Goal: Task Accomplishment & Management: Use online tool/utility

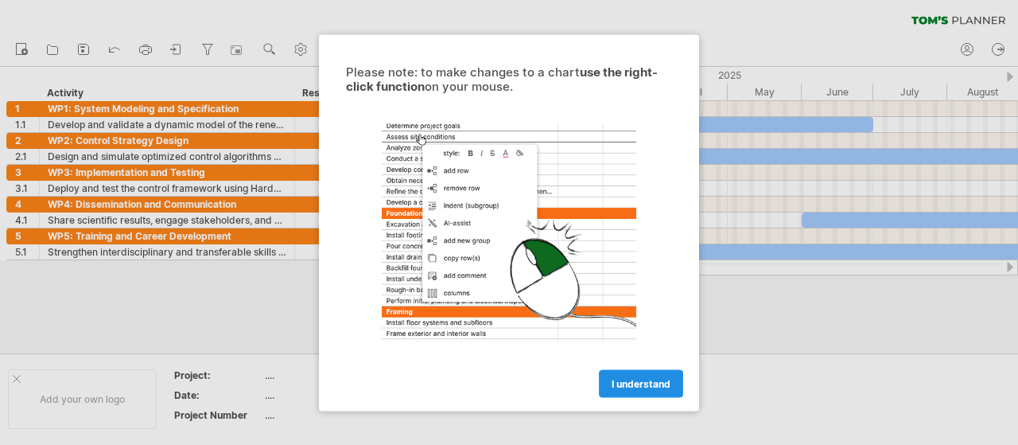
click at [653, 381] on span "I understand" at bounding box center [641, 383] width 59 height 12
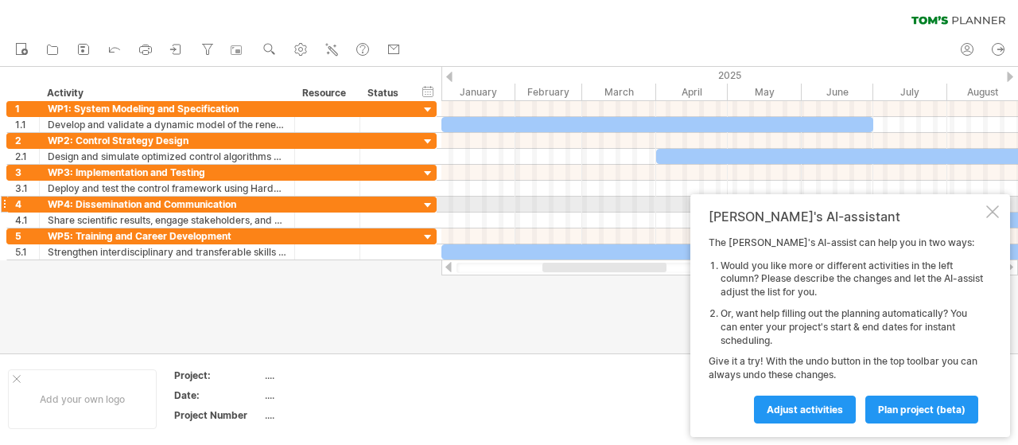
click at [992, 211] on div at bounding box center [992, 211] width 13 height 13
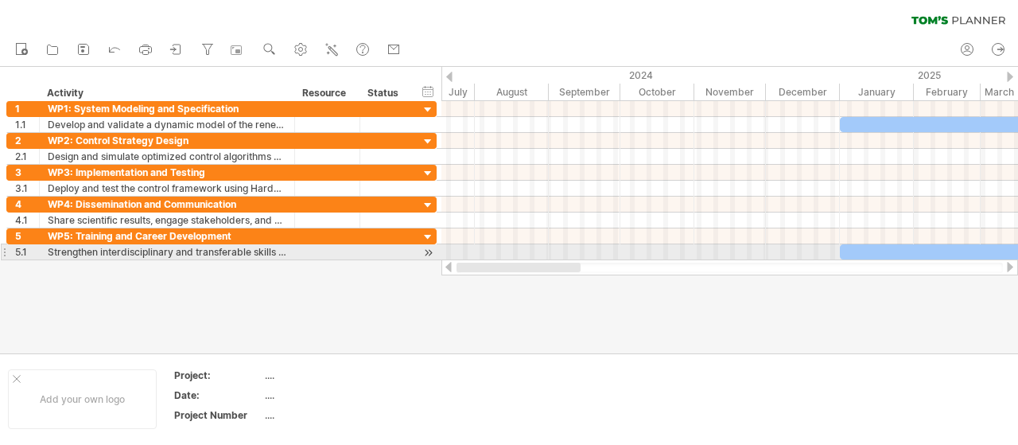
drag, startPoint x: 597, startPoint y: 270, endPoint x: 463, endPoint y: 252, distance: 134.8
click at [463, 252] on div "Trying to reach plan.tomsplanner.com Connected again... 0% clear filter new 1" at bounding box center [509, 222] width 1018 height 445
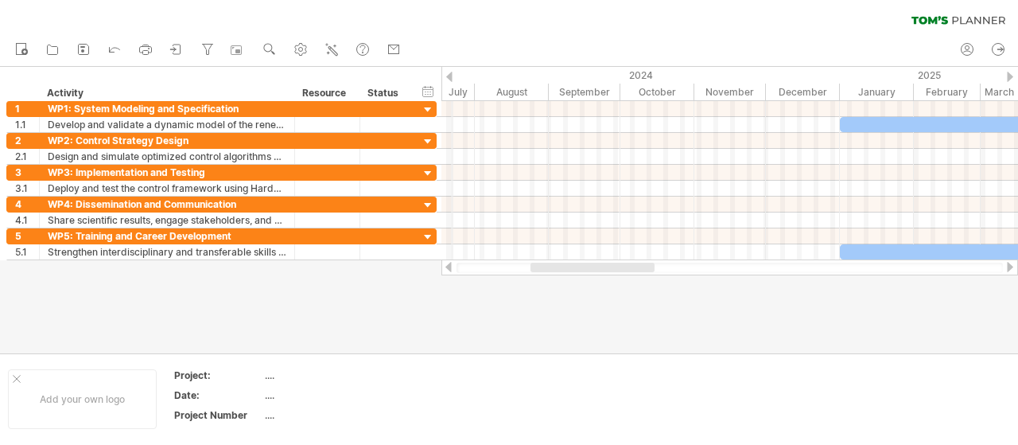
click at [453, 73] on div "2024" at bounding box center [403, 75] width 873 height 17
click at [424, 91] on div "hide start/end/duration show start/end/duration" at bounding box center [428, 91] width 15 height 17
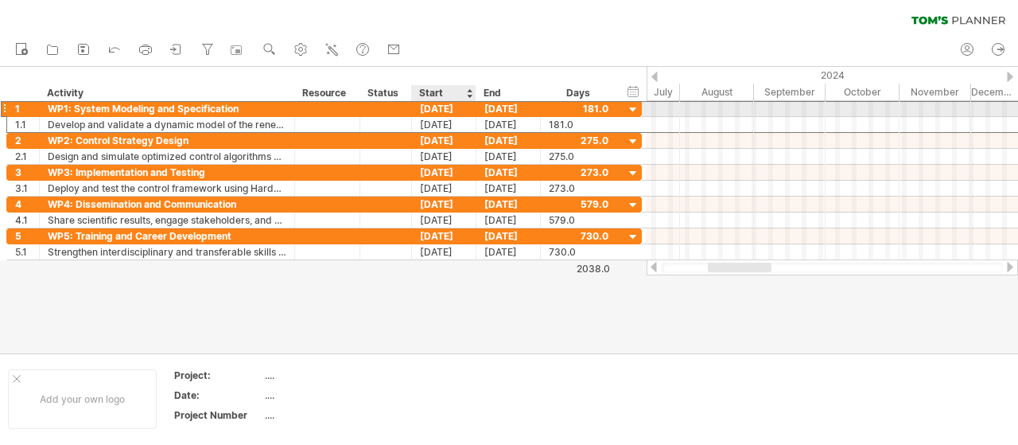
click at [460, 110] on div "01-01-25" at bounding box center [444, 108] width 64 height 15
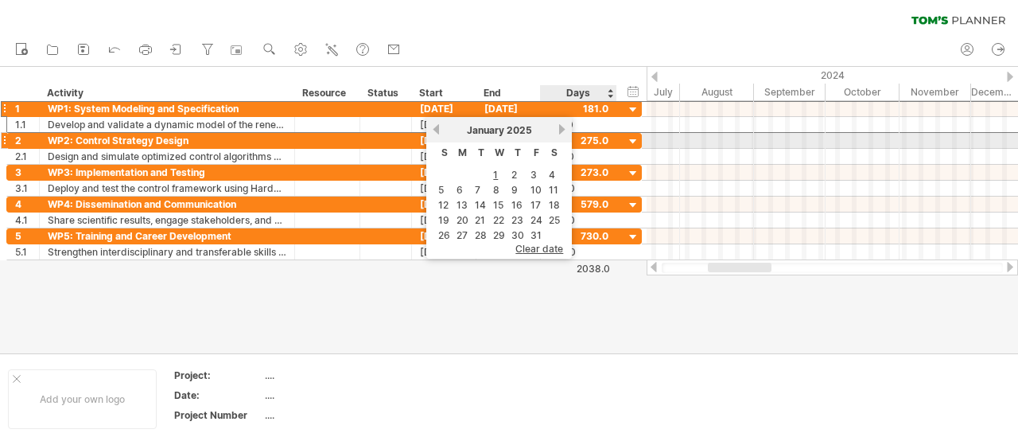
click at [557, 134] on link "next" at bounding box center [562, 129] width 12 height 12
click at [557, 134] on link "next" at bounding box center [560, 129] width 12 height 12
click at [557, 134] on link "next" at bounding box center [562, 129] width 12 height 12
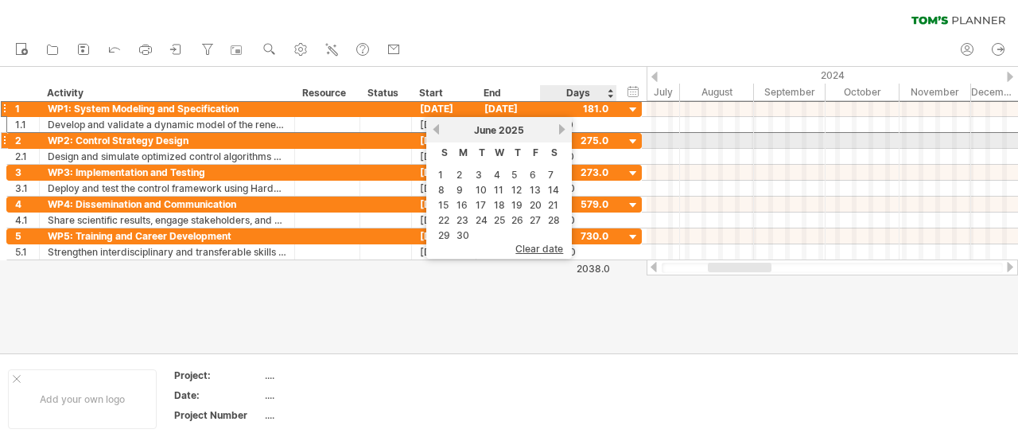
click at [557, 134] on link "next" at bounding box center [562, 129] width 12 height 12
click at [555, 134] on div "previous next November 2025" at bounding box center [499, 129] width 146 height 25
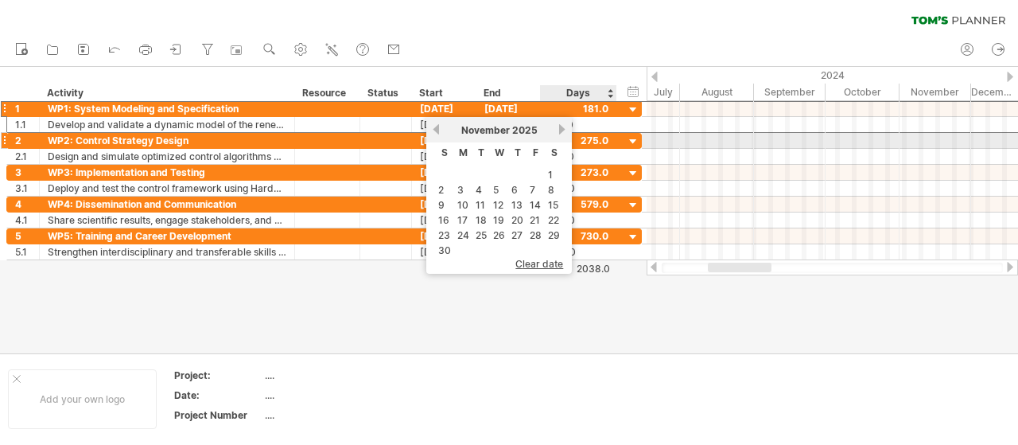
click at [555, 134] on div "November 2025" at bounding box center [498, 130] width 115 height 12
click at [560, 133] on link "next" at bounding box center [562, 129] width 12 height 12
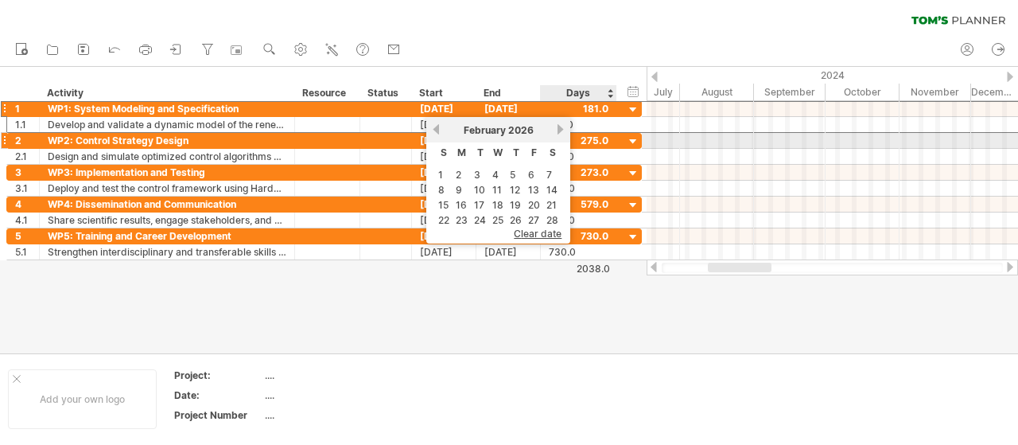
click at [560, 133] on link "next" at bounding box center [560, 129] width 12 height 12
click at [560, 133] on link "next" at bounding box center [562, 129] width 12 height 12
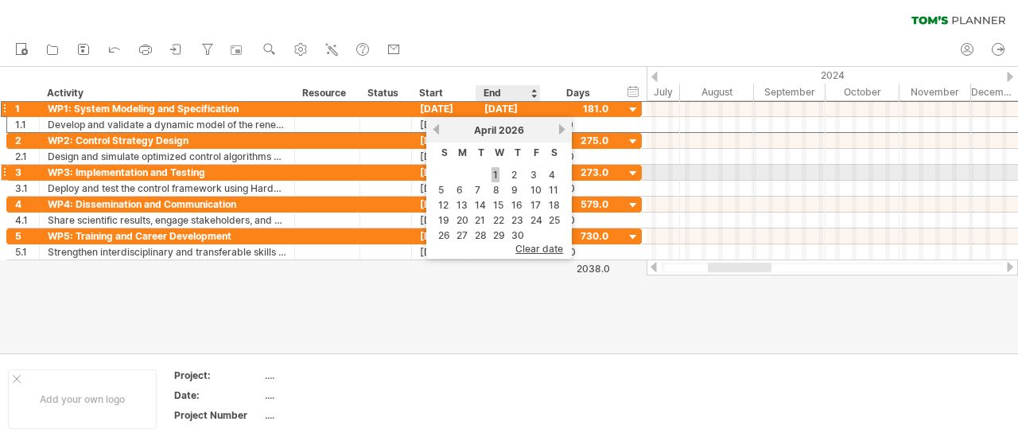
click at [495, 173] on link "1" at bounding box center [496, 174] width 8 height 15
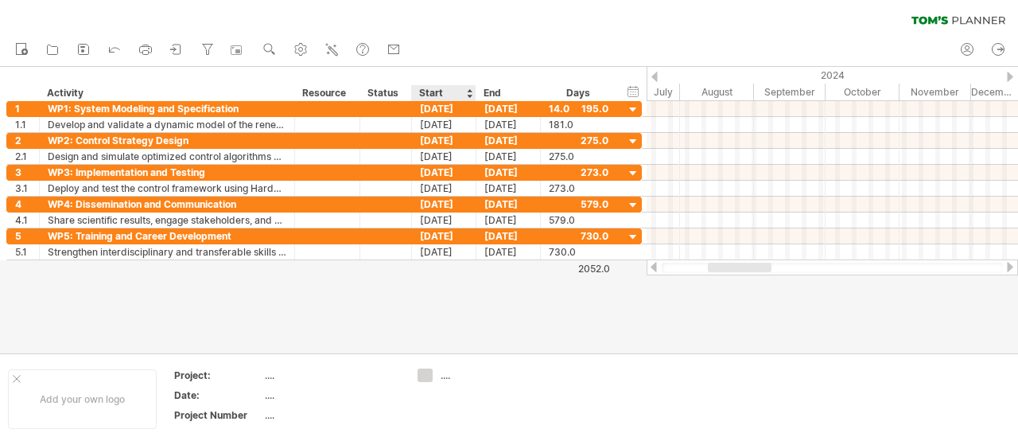
click at [474, 340] on div at bounding box center [509, 210] width 1018 height 286
click at [434, 88] on div "Start" at bounding box center [443, 93] width 48 height 16
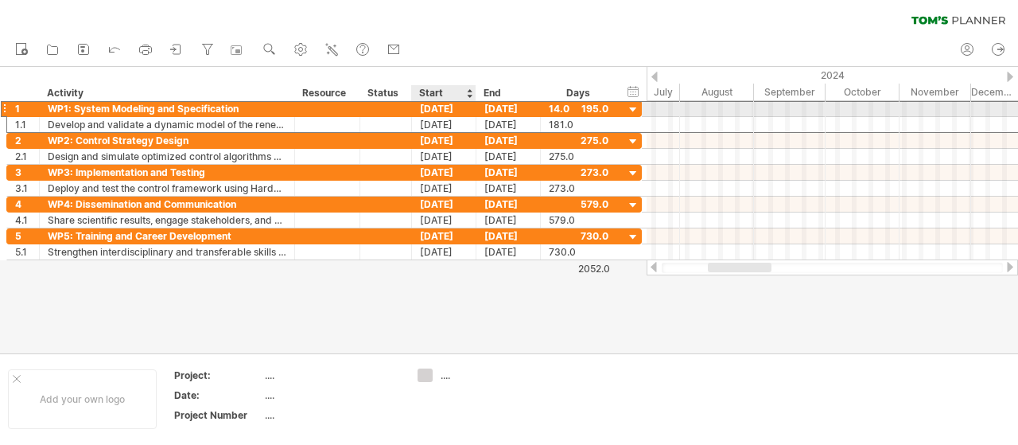
click at [441, 105] on div "01-01-25" at bounding box center [444, 108] width 64 height 15
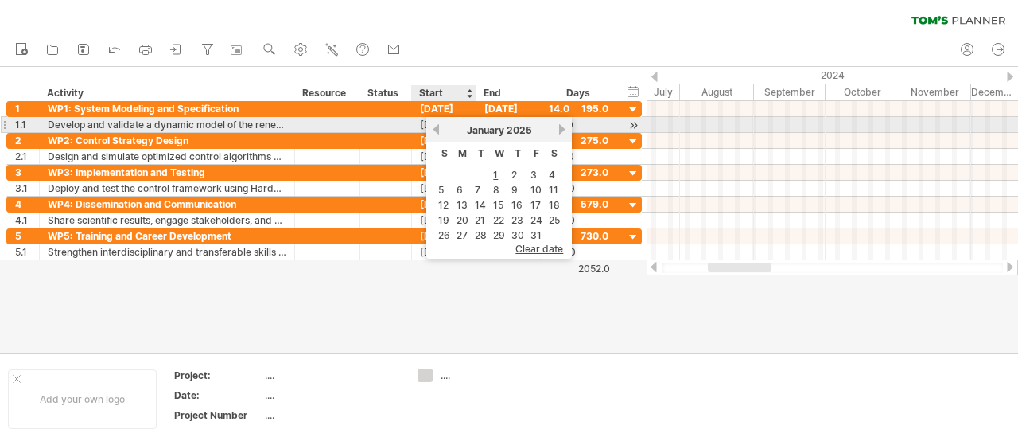
click at [482, 131] on span "January" at bounding box center [485, 130] width 37 height 12
click at [562, 125] on link "next" at bounding box center [562, 129] width 12 height 12
click at [562, 125] on link "next" at bounding box center [560, 129] width 12 height 12
click at [562, 125] on link "next" at bounding box center [562, 129] width 12 height 12
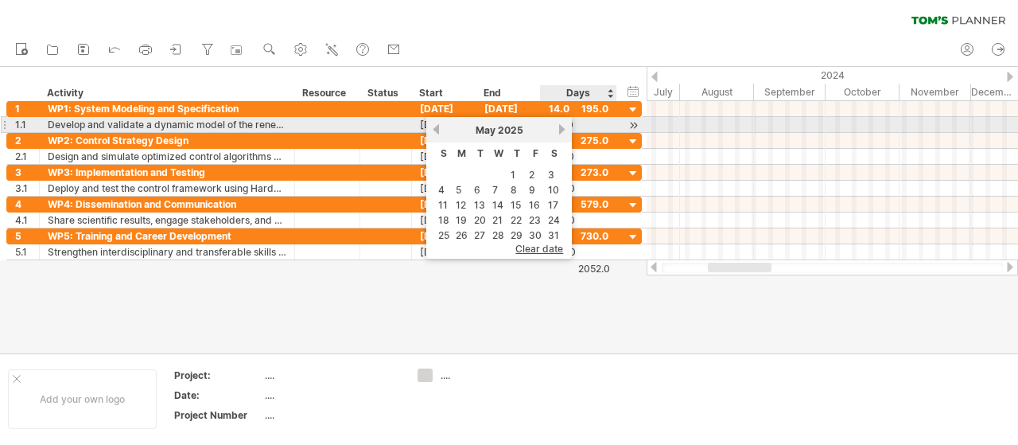
click at [562, 125] on link "next" at bounding box center [562, 129] width 12 height 12
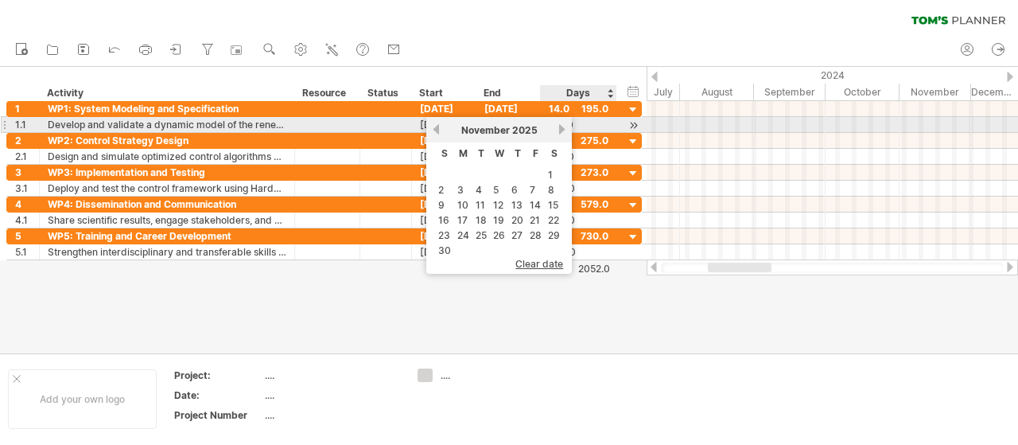
click at [562, 125] on link "next" at bounding box center [562, 129] width 12 height 12
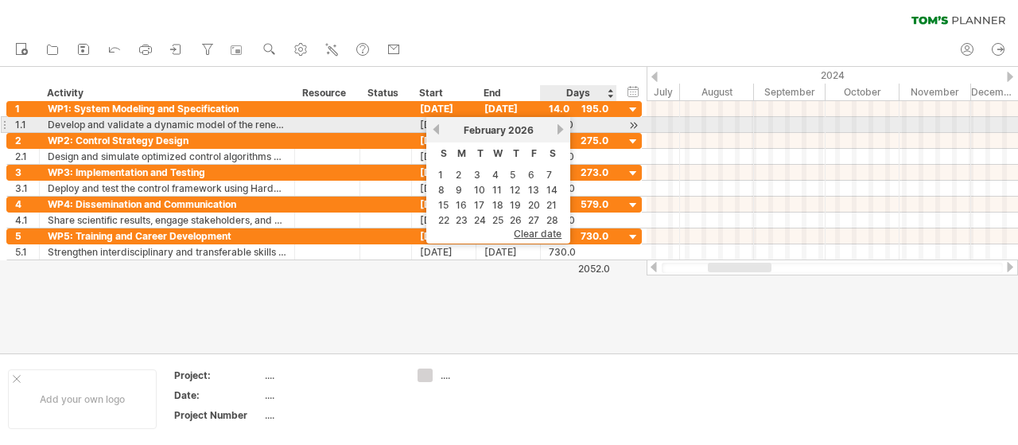
click at [562, 125] on link "next" at bounding box center [560, 129] width 12 height 12
click at [562, 125] on link "next" at bounding box center [562, 129] width 12 height 12
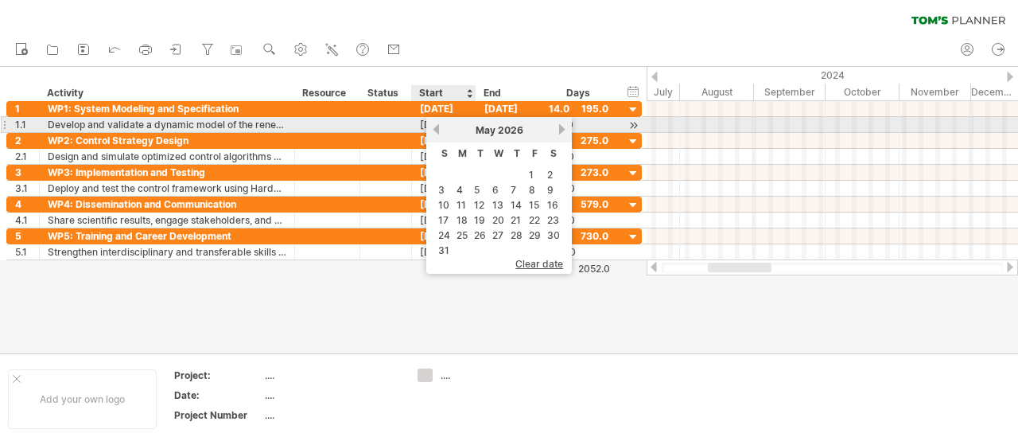
click at [439, 130] on link "previous" at bounding box center [436, 129] width 12 height 12
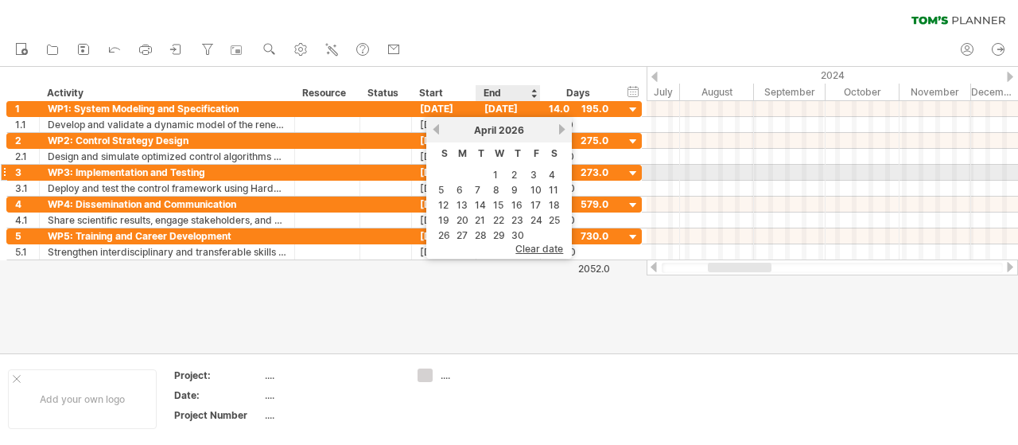
click at [496, 175] on link "1" at bounding box center [496, 174] width 8 height 15
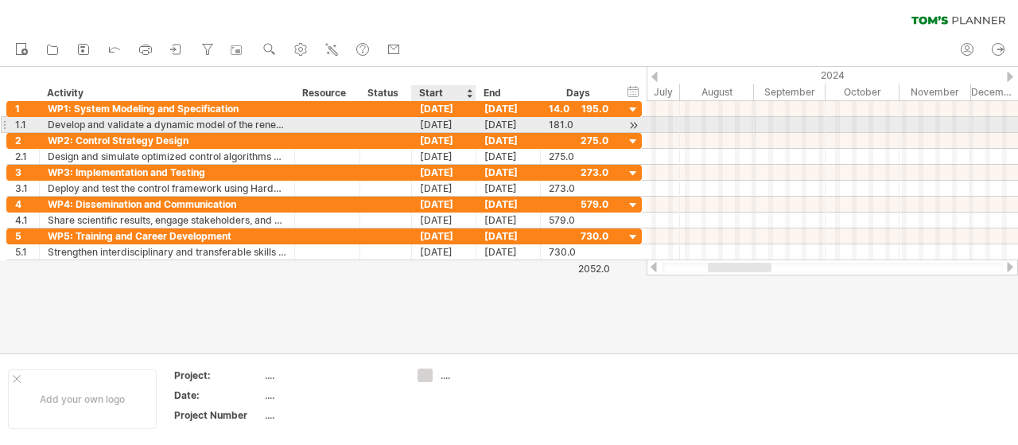
click at [453, 123] on div "01-01-25" at bounding box center [444, 124] width 64 height 15
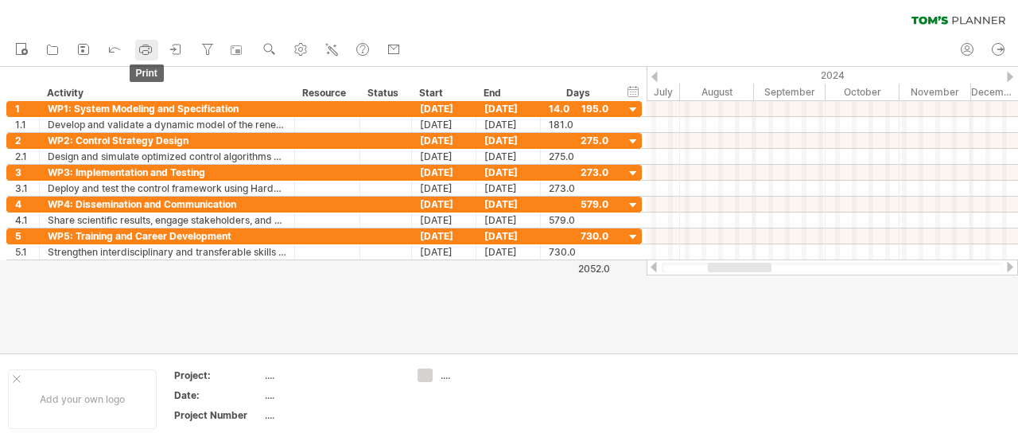
click at [145, 49] on icon at bounding box center [146, 49] width 16 height 16
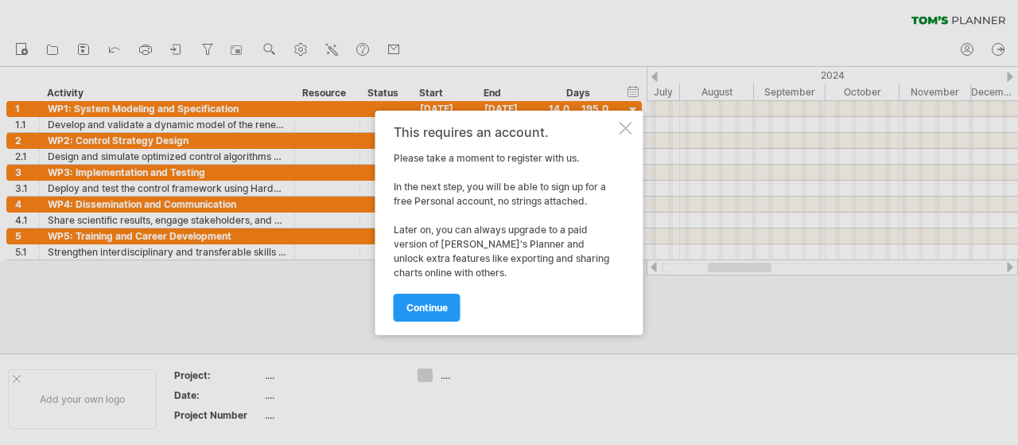
click at [620, 128] on div at bounding box center [626, 128] width 13 height 13
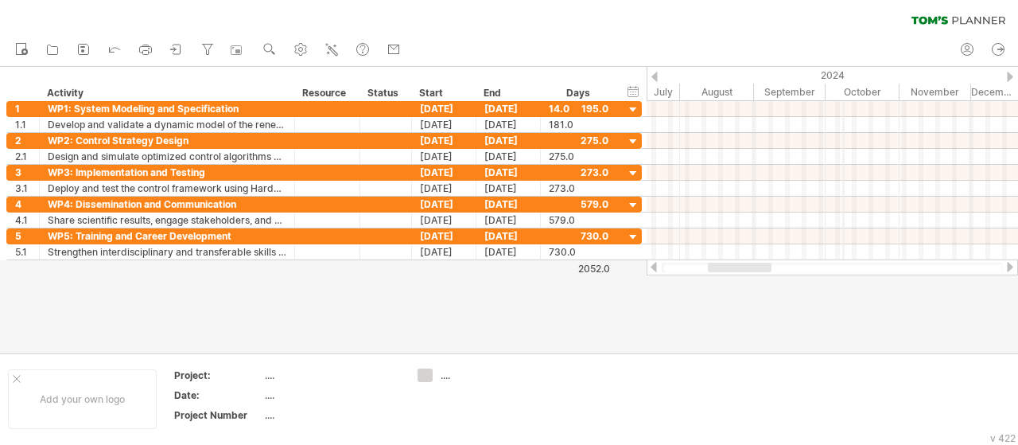
click at [843, 72] on div "2024" at bounding box center [608, 75] width 873 height 17
click at [1012, 77] on div at bounding box center [1010, 77] width 6 height 10
click at [1011, 77] on div at bounding box center [1010, 77] width 6 height 10
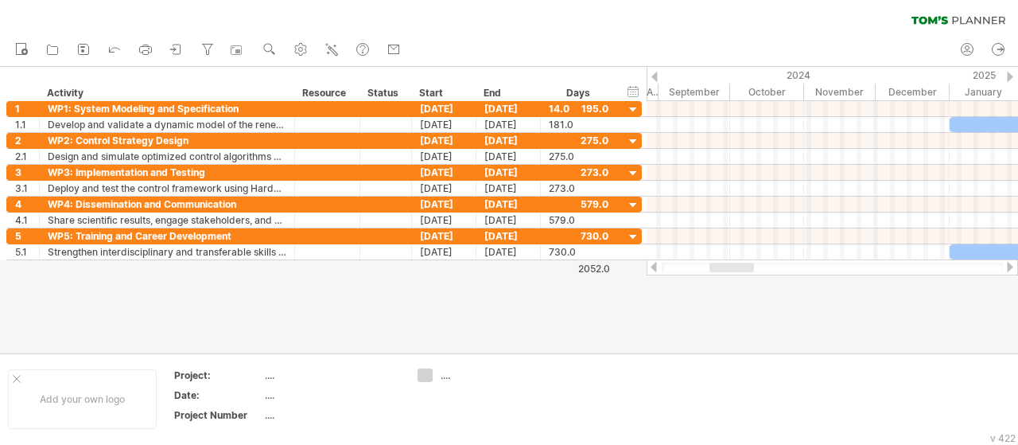
click at [1011, 77] on div at bounding box center [1010, 77] width 6 height 10
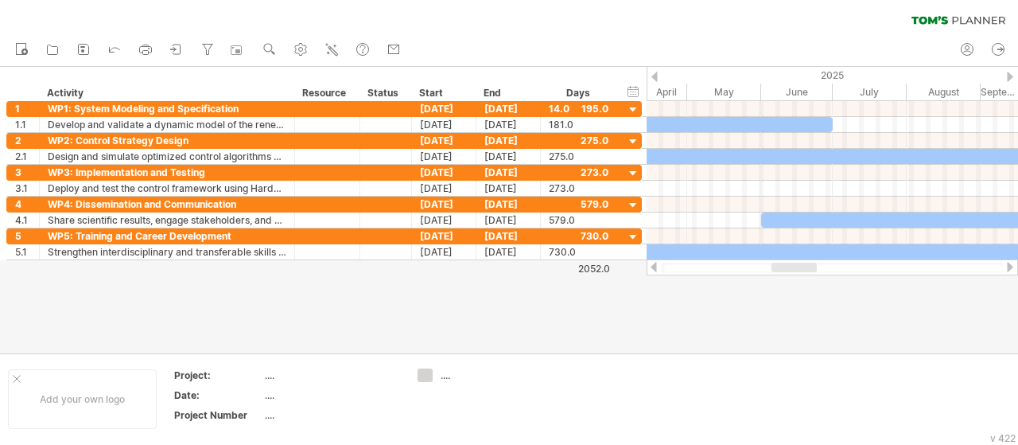
drag, startPoint x: 723, startPoint y: 263, endPoint x: 784, endPoint y: 266, distance: 61.3
click at [784, 266] on div at bounding box center [794, 267] width 45 height 10
click at [834, 69] on div "2025" at bounding box center [836, 75] width 871 height 17
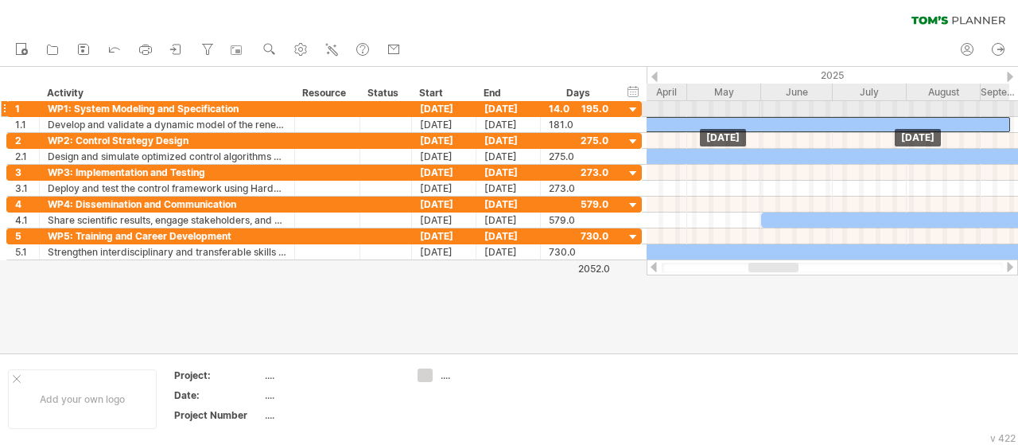
drag, startPoint x: 784, startPoint y: 122, endPoint x: 962, endPoint y: 115, distance: 177.5
click at [962, 115] on div "Friday 12 September Saturday 15 March" at bounding box center [832, 180] width 371 height 159
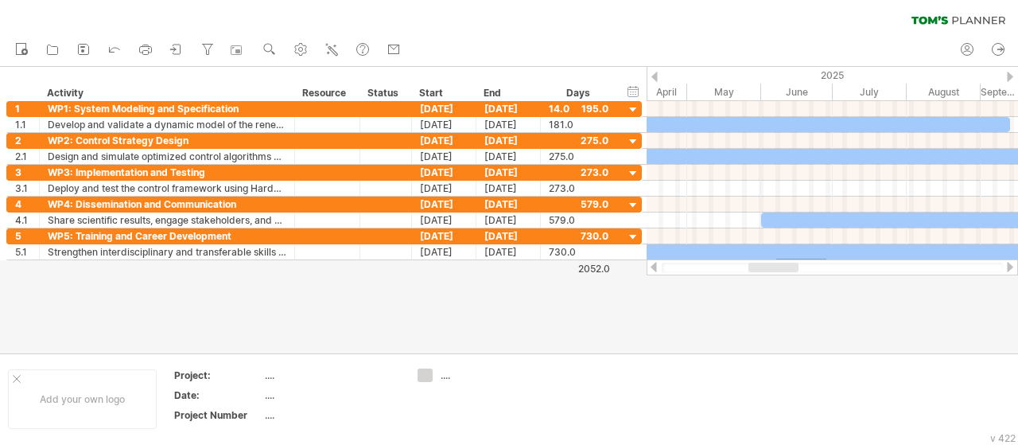
drag, startPoint x: 776, startPoint y: 259, endPoint x: 849, endPoint y: 266, distance: 73.6
click at [849, 266] on div "Trying to reach plan.tomsplanner.com Connected again... 0% clear filter new 1" at bounding box center [509, 222] width 1018 height 445
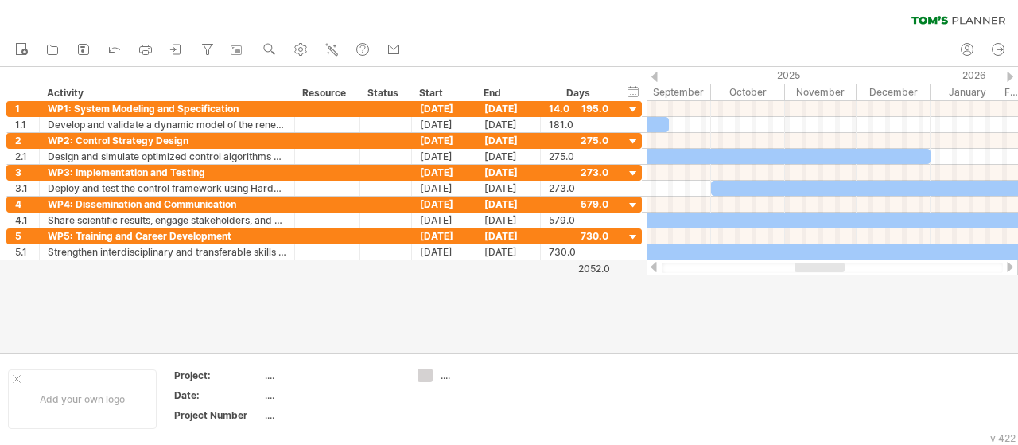
drag, startPoint x: 775, startPoint y: 268, endPoint x: 828, endPoint y: 267, distance: 53.3
click at [828, 267] on div at bounding box center [820, 267] width 50 height 10
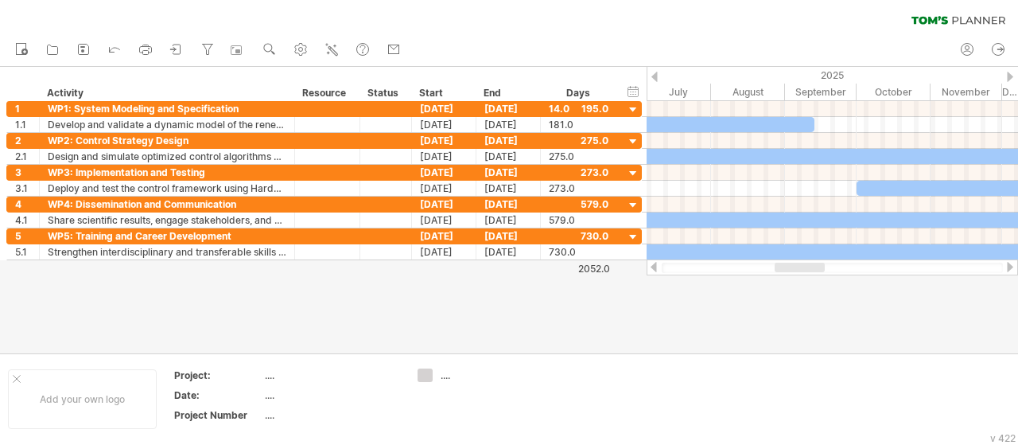
drag, startPoint x: 819, startPoint y: 268, endPoint x: 766, endPoint y: 212, distance: 77.6
click at [786, 275] on div "Trying to reach plan.tomsplanner.com Connected again... 0% clear filter new 1" at bounding box center [509, 222] width 1018 height 445
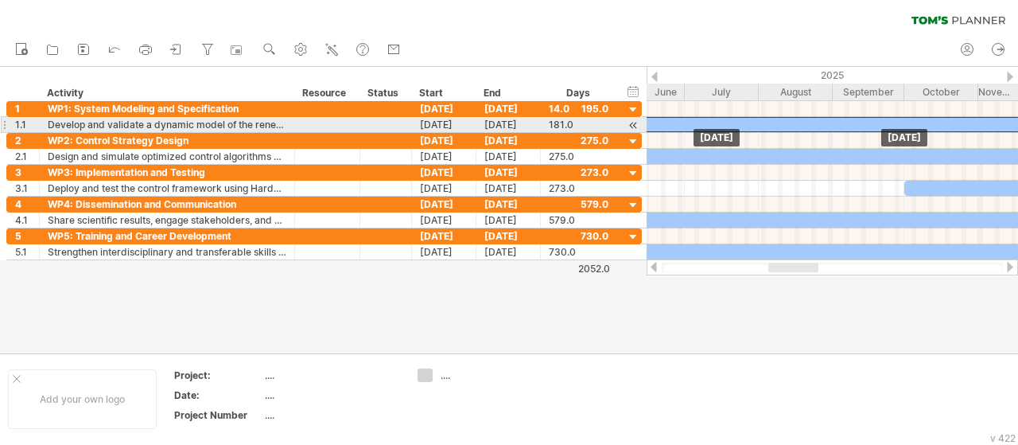
drag, startPoint x: 731, startPoint y: 128, endPoint x: 902, endPoint y: 128, distance: 171.0
click at [902, 128] on div at bounding box center [817, 124] width 432 height 15
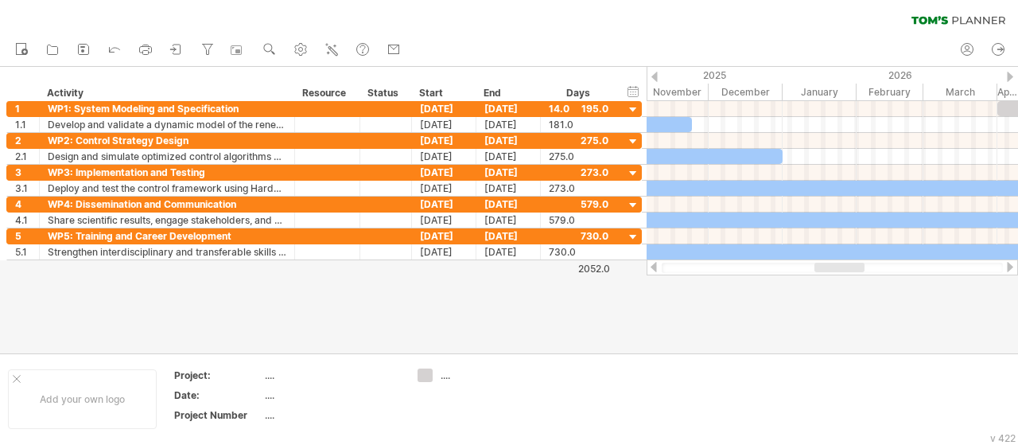
drag, startPoint x: 813, startPoint y: 272, endPoint x: 857, endPoint y: 270, distance: 44.6
click at [857, 270] on div at bounding box center [839, 267] width 50 height 10
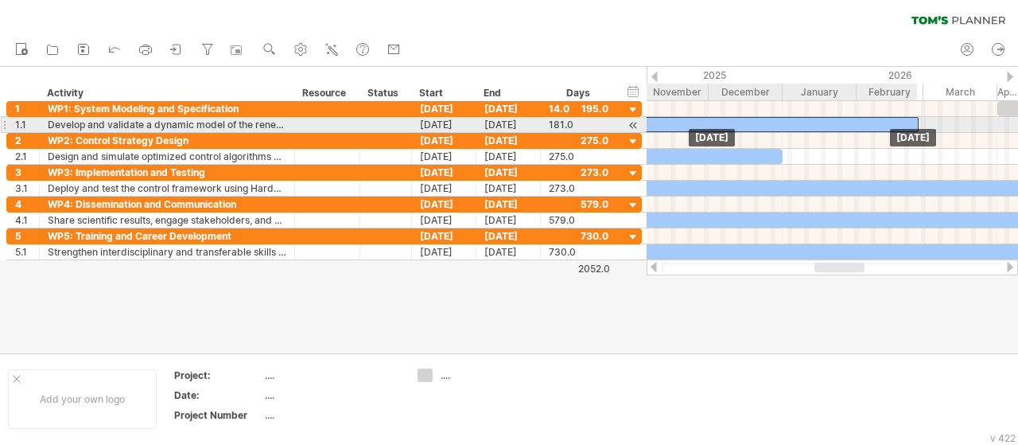
drag, startPoint x: 654, startPoint y: 128, endPoint x: 883, endPoint y: 127, distance: 229.1
click at [883, 127] on div at bounding box center [703, 124] width 432 height 15
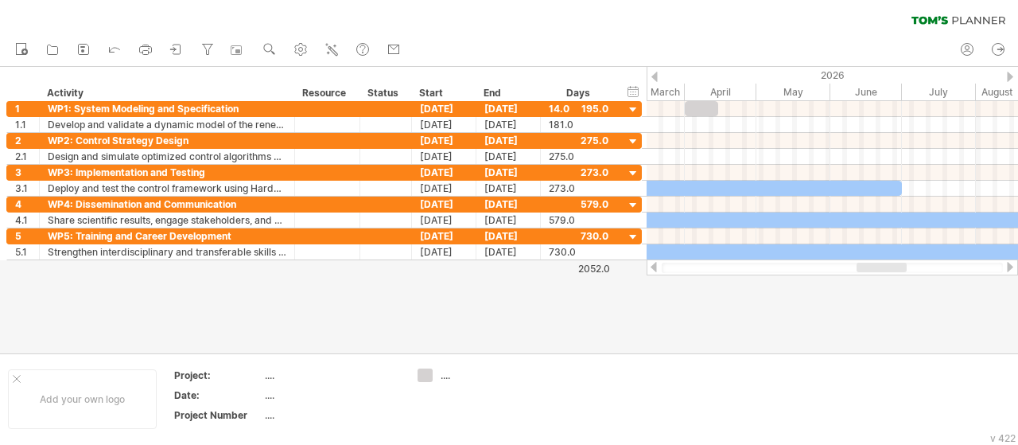
drag, startPoint x: 835, startPoint y: 264, endPoint x: 877, endPoint y: 271, distance: 42.8
click at [877, 271] on div at bounding box center [882, 267] width 50 height 10
click at [21, 388] on div "Add your own logo" at bounding box center [82, 399] width 149 height 60
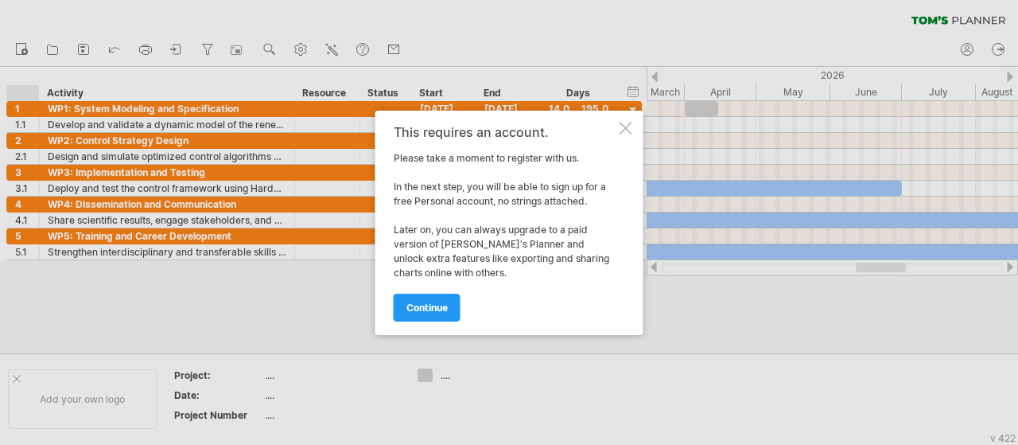
click at [630, 127] on div at bounding box center [626, 128] width 13 height 13
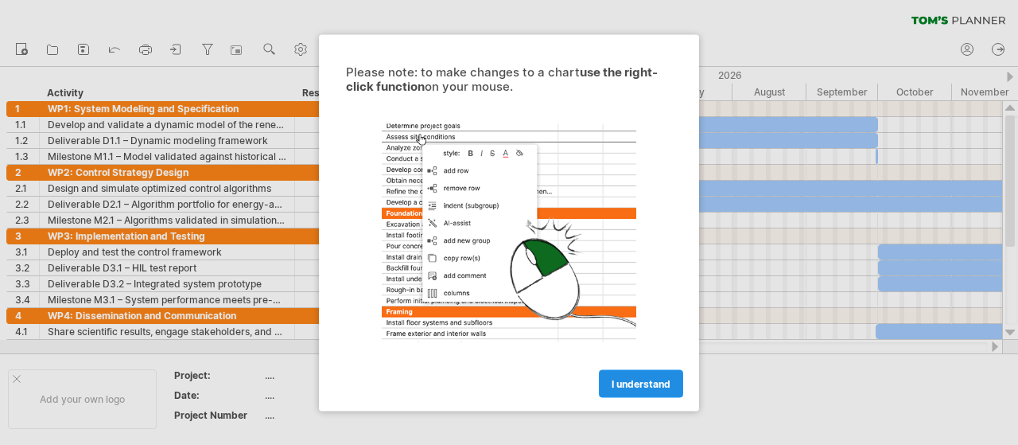
click at [655, 379] on span "I understand" at bounding box center [641, 383] width 59 height 12
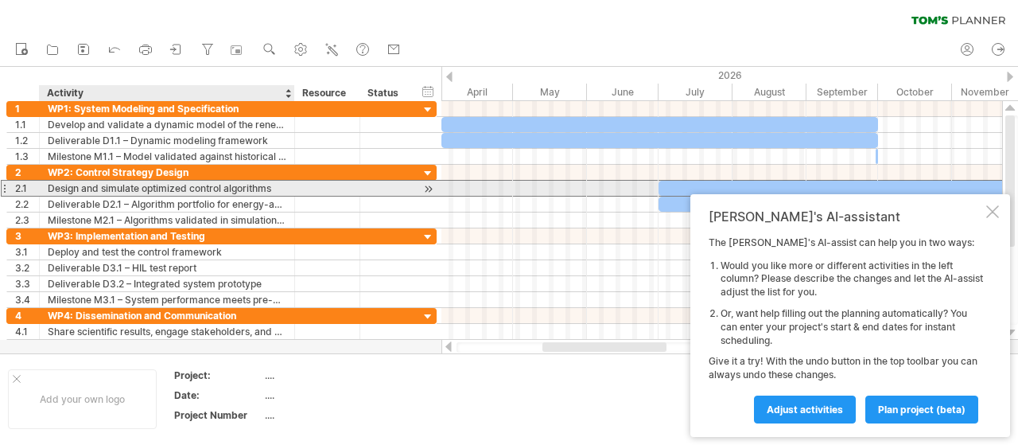
click at [107, 184] on div "Design and simulate optimized control algorithms" at bounding box center [167, 188] width 239 height 15
click at [107, 184] on input "**********" at bounding box center [167, 188] width 239 height 15
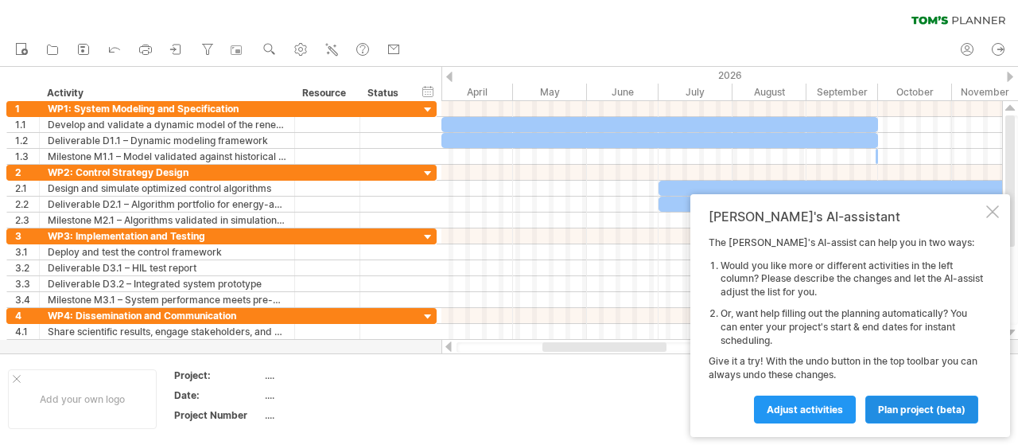
click at [908, 406] on span "plan project (beta)" at bounding box center [921, 409] width 87 height 12
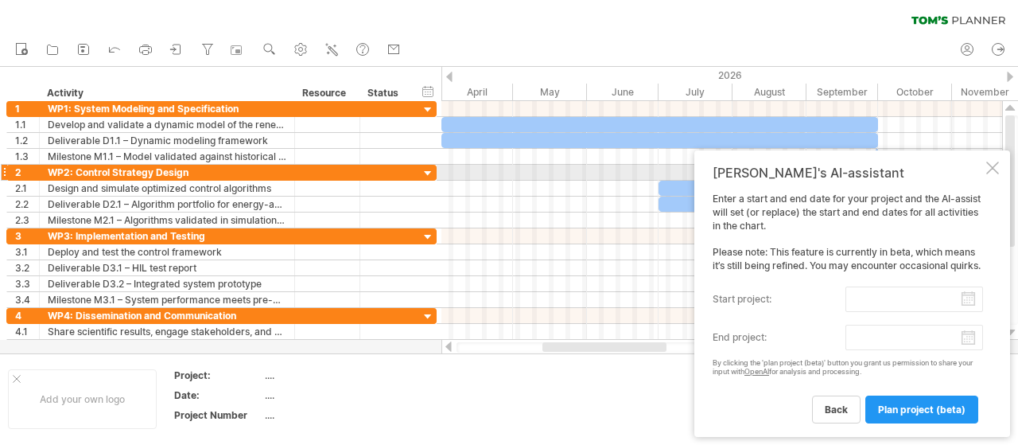
click at [991, 165] on div at bounding box center [992, 167] width 13 height 13
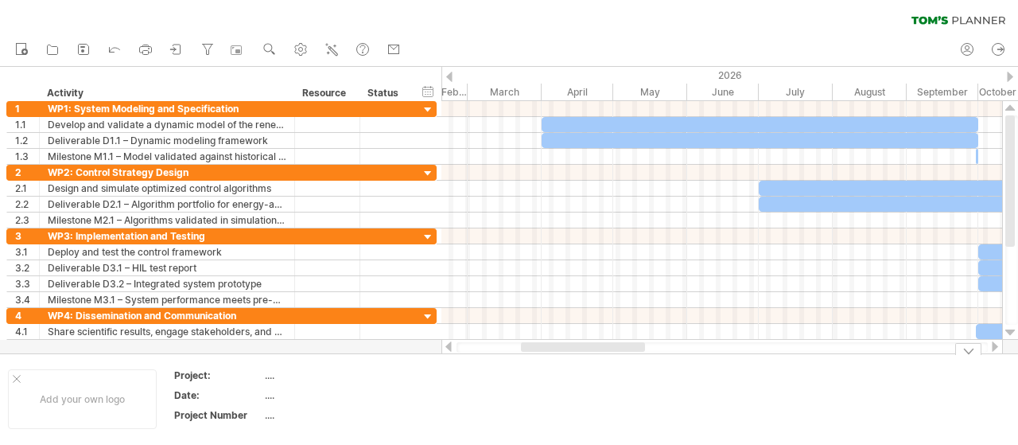
drag, startPoint x: 623, startPoint y: 348, endPoint x: 601, endPoint y: 347, distance: 21.5
click at [601, 347] on div at bounding box center [583, 347] width 124 height 10
click at [435, 92] on div "hide start/end/duration show start/end/duration ******** Activity ******** Reso…" at bounding box center [220, 84] width 441 height 34
click at [431, 91] on div "hide start/end/duration show start/end/duration" at bounding box center [428, 91] width 15 height 17
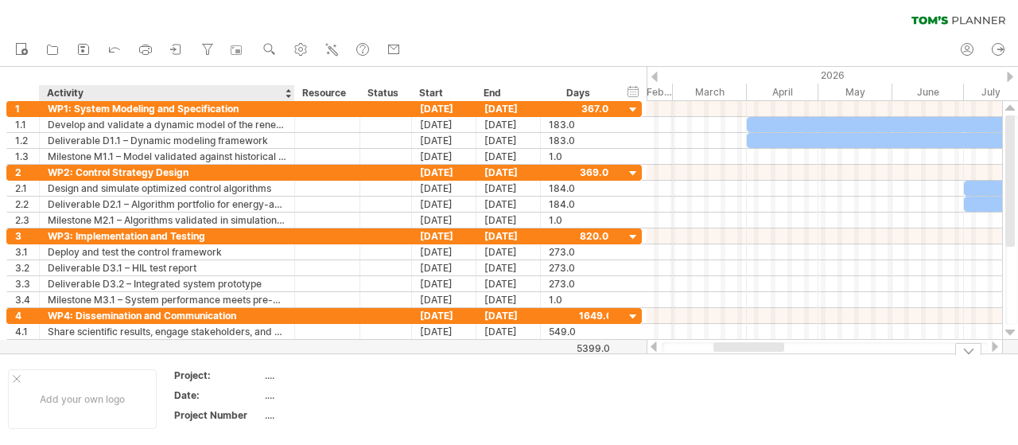
click at [268, 378] on div "...." at bounding box center [332, 375] width 134 height 14
click at [268, 378] on input "text" at bounding box center [328, 375] width 127 height 14
click at [267, 370] on div "...." at bounding box center [332, 375] width 134 height 14
type input "**********"
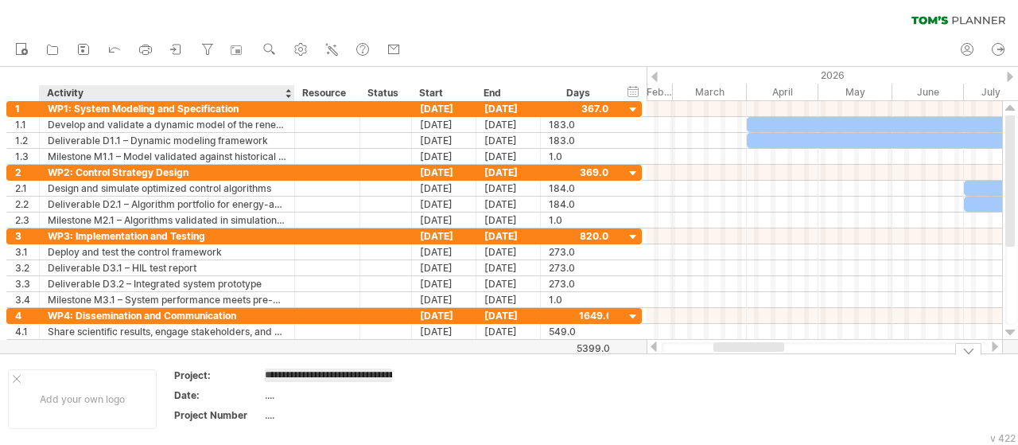
scroll to position [0, 426]
click at [308, 398] on div "...." at bounding box center [332, 395] width 134 height 14
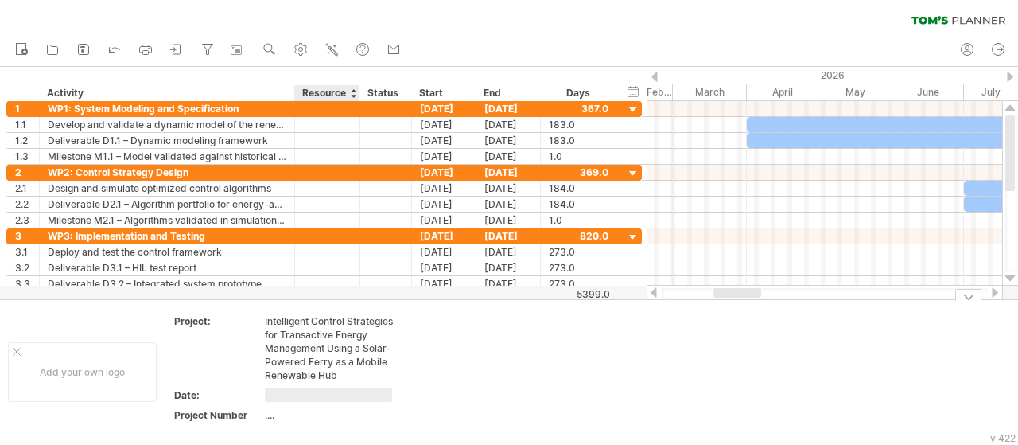
click at [305, 336] on div "Intelligent Control Strategies for Transactive Energy Management Using a Solar-…" at bounding box center [332, 348] width 134 height 68
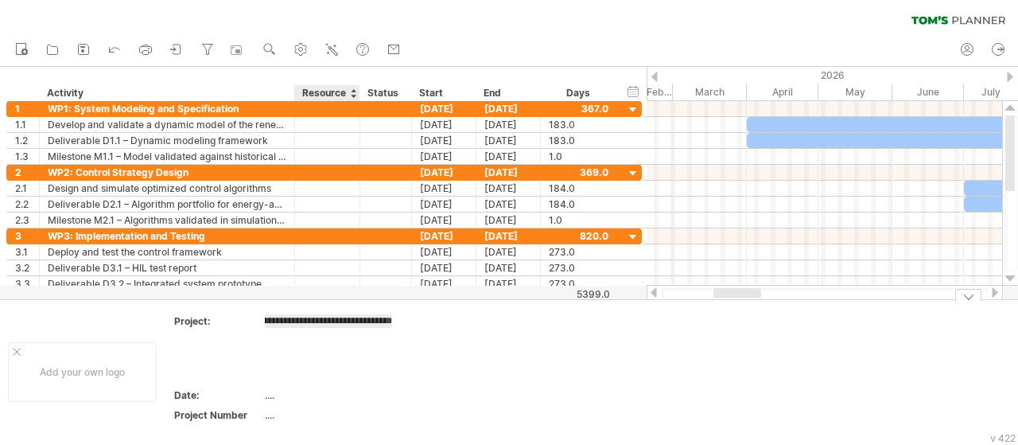
click at [301, 375] on td "**********" at bounding box center [332, 350] width 135 height 72
click at [261, 387] on table "**********" at bounding box center [287, 370] width 229 height 115
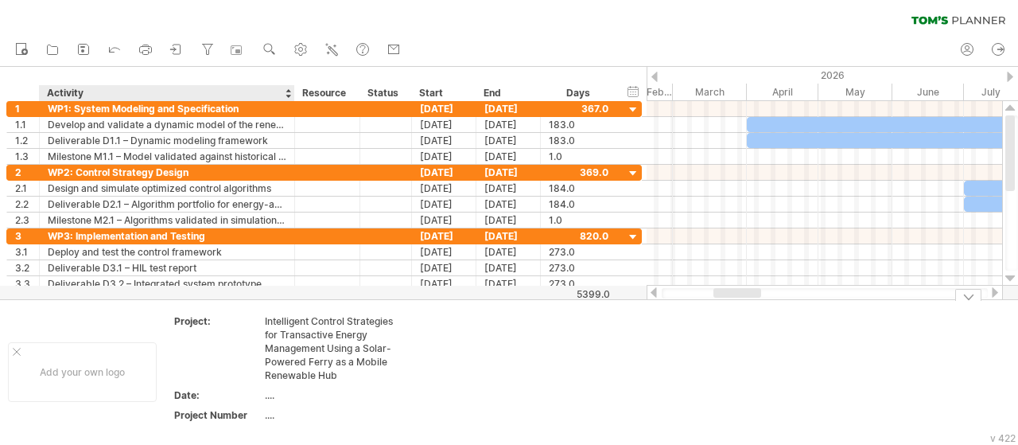
click at [268, 391] on div "...." at bounding box center [332, 395] width 134 height 14
type input "**********"
click at [269, 413] on div "...." at bounding box center [332, 415] width 134 height 14
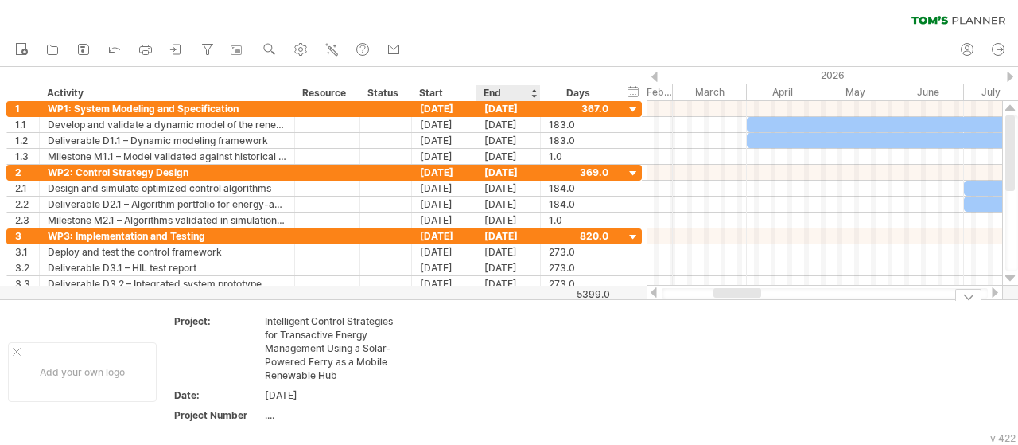
click at [507, 389] on td at bounding box center [473, 371] width 126 height 115
click at [14, 350] on div at bounding box center [17, 352] width 8 height 8
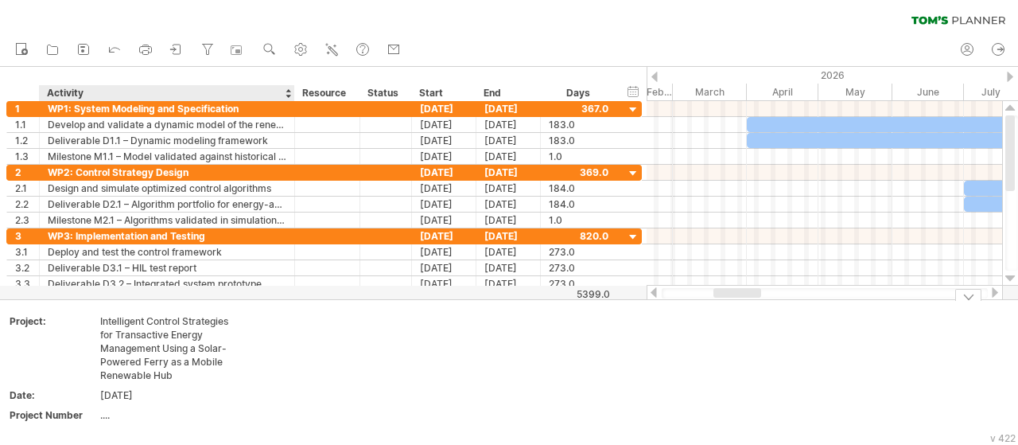
click at [146, 352] on div "Intelligent Control Strategies for Transactive Energy Management Using a Solar-…" at bounding box center [167, 348] width 134 height 68
click at [431, 354] on td at bounding box center [434, 371] width 126 height 115
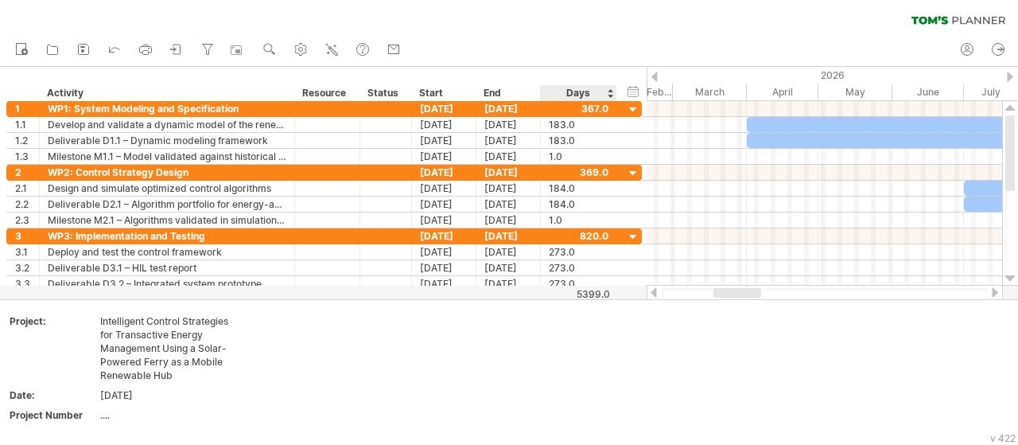
click at [592, 297] on div "5399.0" at bounding box center [576, 294] width 68 height 12
click at [595, 293] on div "5399.0" at bounding box center [576, 294] width 68 height 12
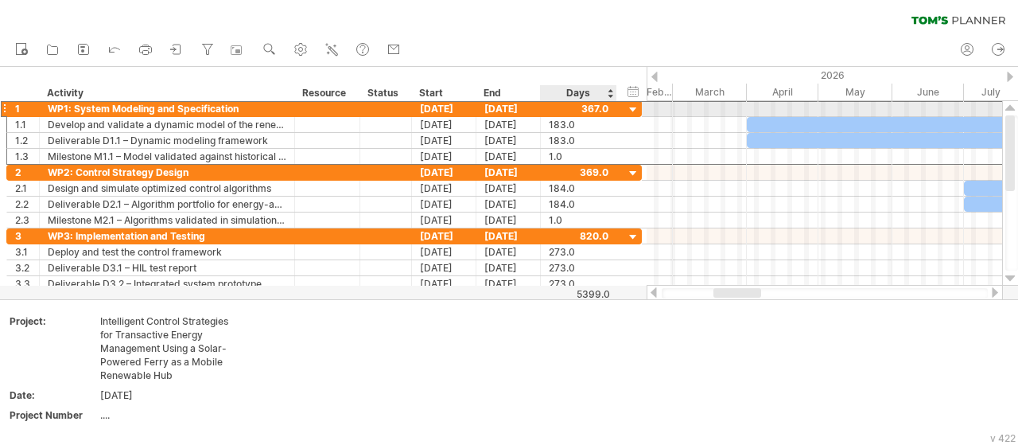
click at [589, 111] on div at bounding box center [579, 108] width 60 height 15
click at [632, 106] on div at bounding box center [633, 110] width 15 height 15
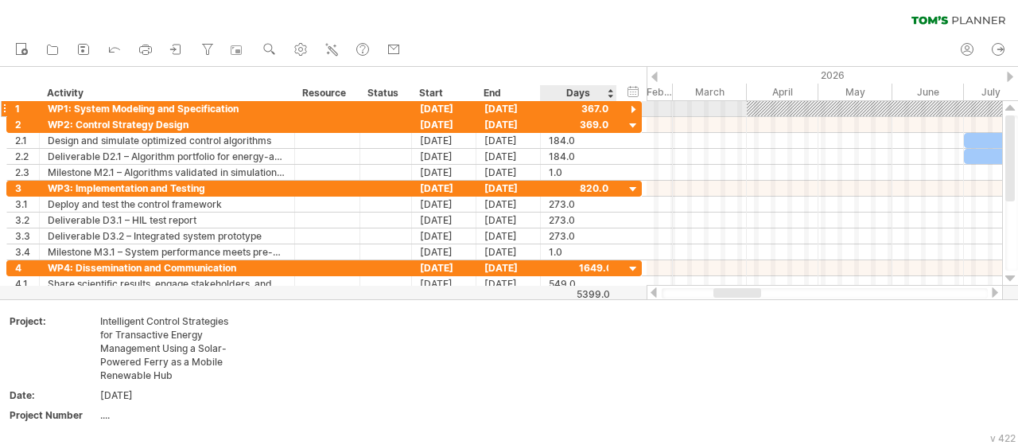
click at [632, 106] on div at bounding box center [633, 110] width 15 height 15
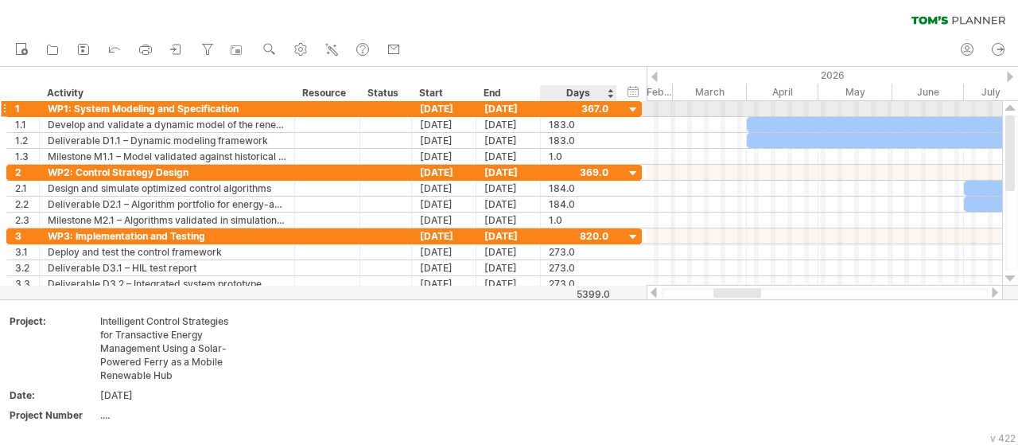
click at [632, 106] on div at bounding box center [633, 110] width 15 height 15
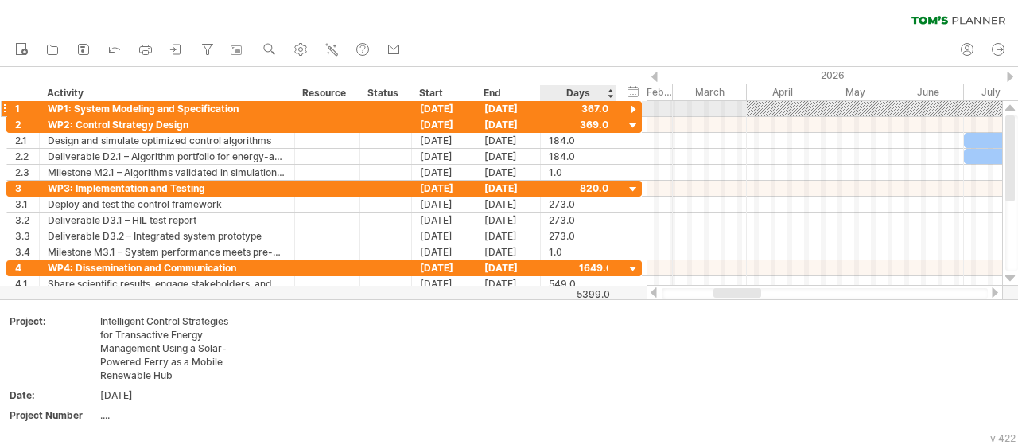
click at [632, 106] on div at bounding box center [633, 110] width 15 height 15
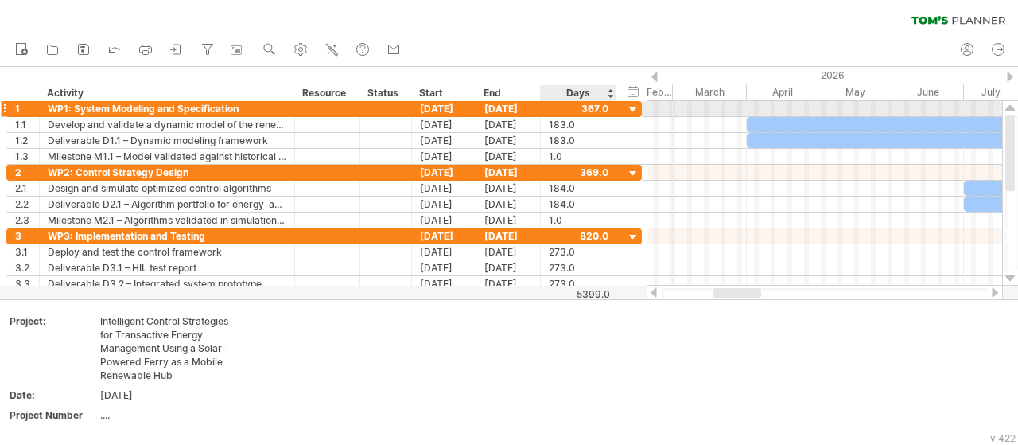
click at [632, 106] on div at bounding box center [633, 110] width 15 height 15
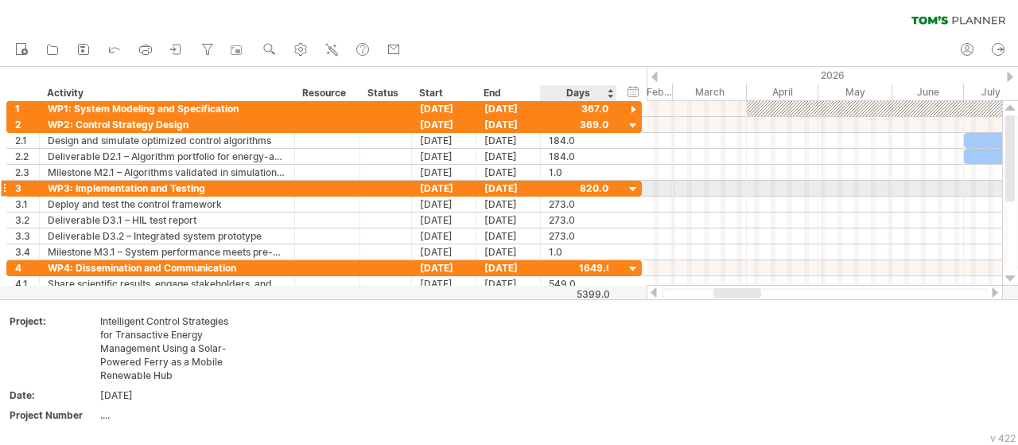
click at [628, 182] on div at bounding box center [633, 189] width 15 height 15
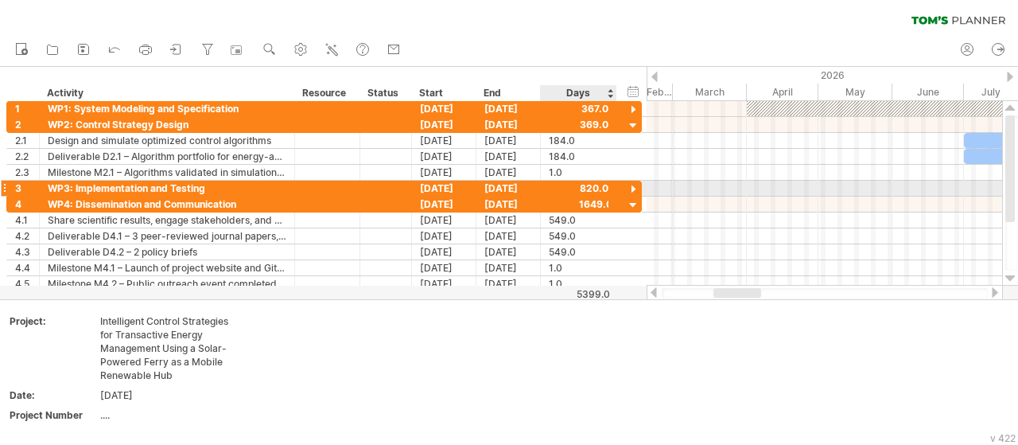
click at [628, 182] on div at bounding box center [633, 189] width 15 height 15
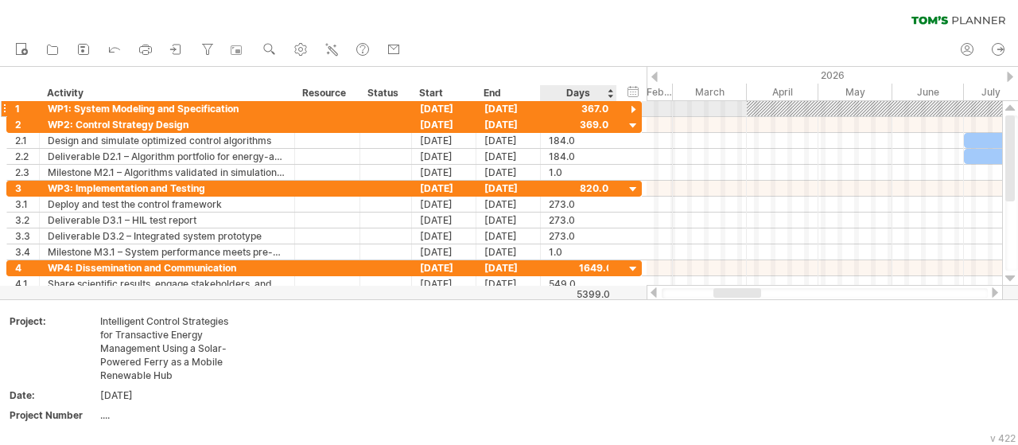
click at [635, 108] on div at bounding box center [633, 110] width 15 height 15
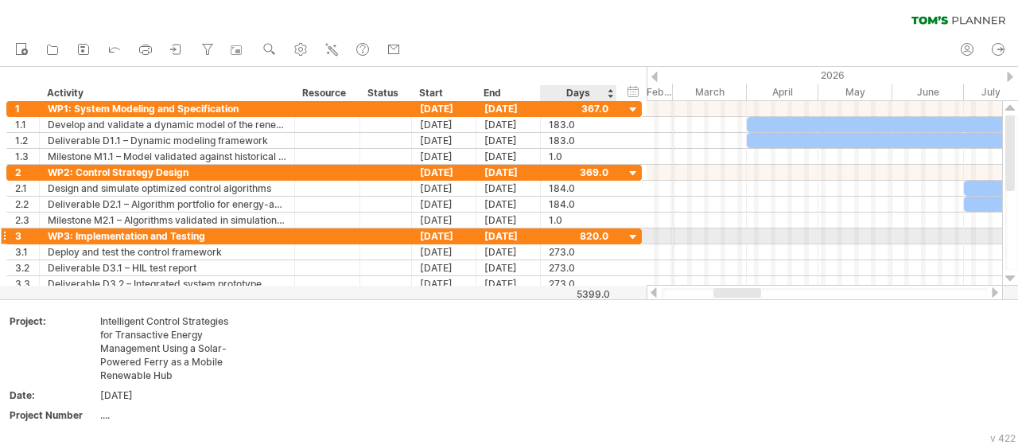
click at [634, 233] on div at bounding box center [633, 237] width 15 height 15
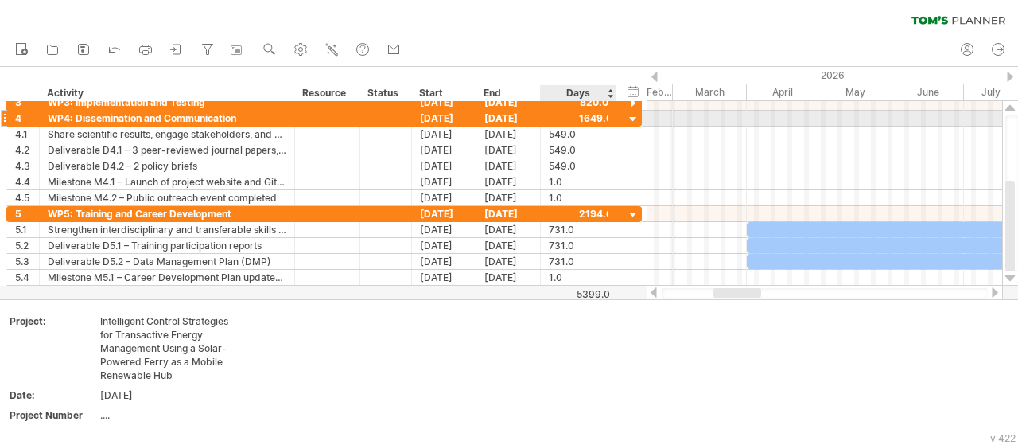
click at [636, 119] on div at bounding box center [633, 119] width 15 height 15
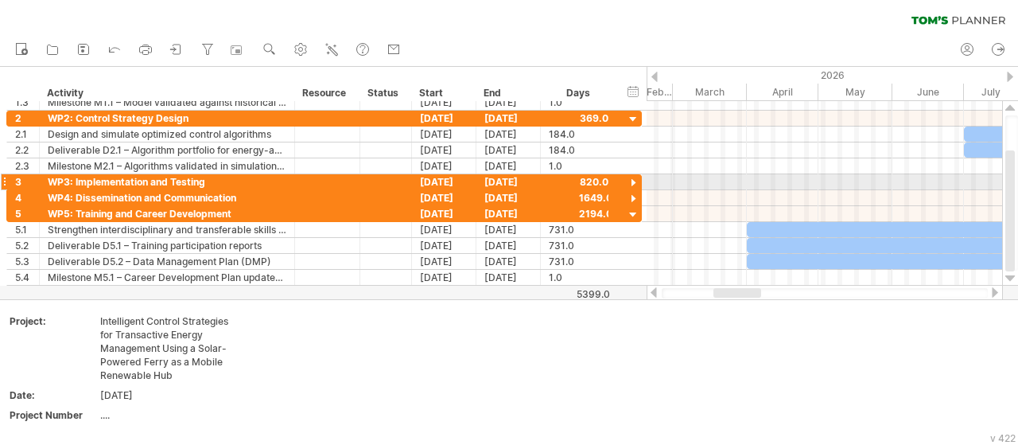
click at [639, 179] on div at bounding box center [633, 183] width 15 height 15
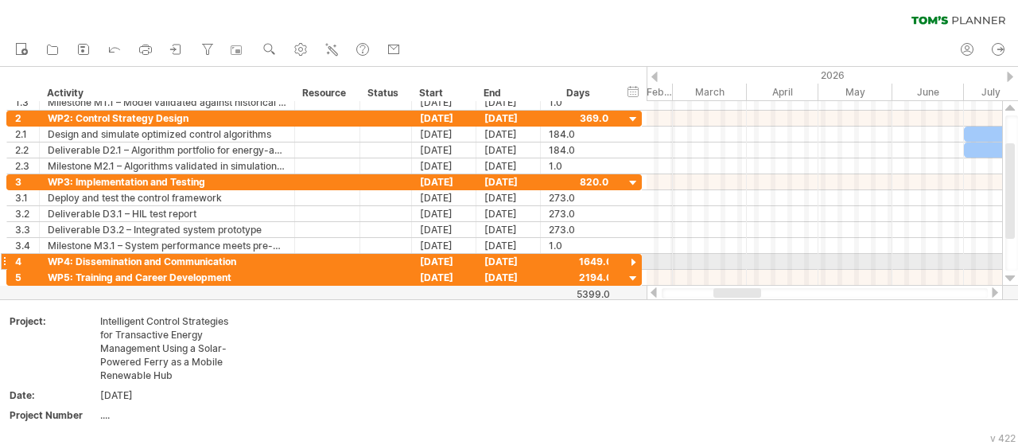
click at [635, 262] on div at bounding box center [633, 262] width 15 height 15
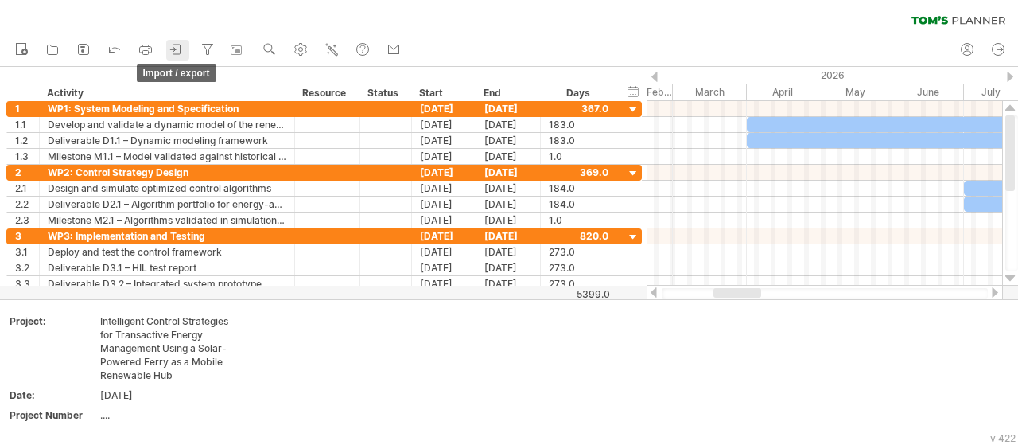
click at [181, 45] on icon at bounding box center [177, 49] width 16 height 16
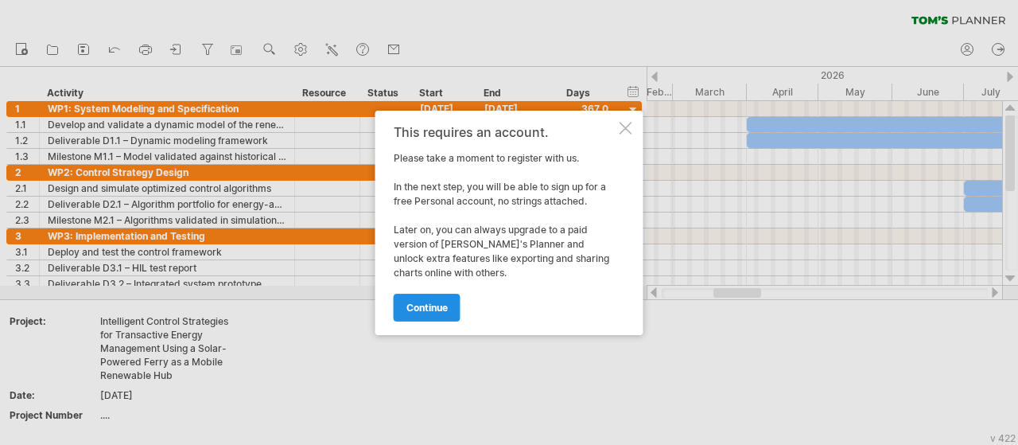
click at [424, 306] on span "continue" at bounding box center [426, 307] width 41 height 12
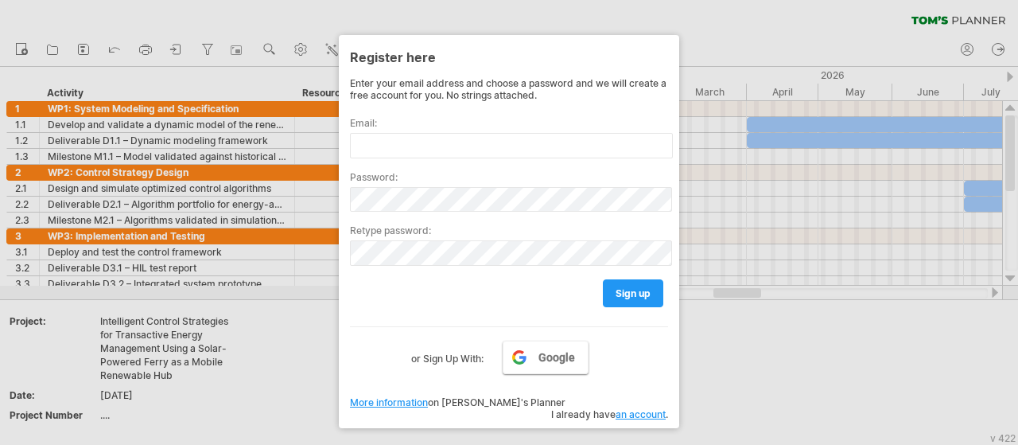
click at [542, 352] on span "Google" at bounding box center [556, 357] width 37 height 13
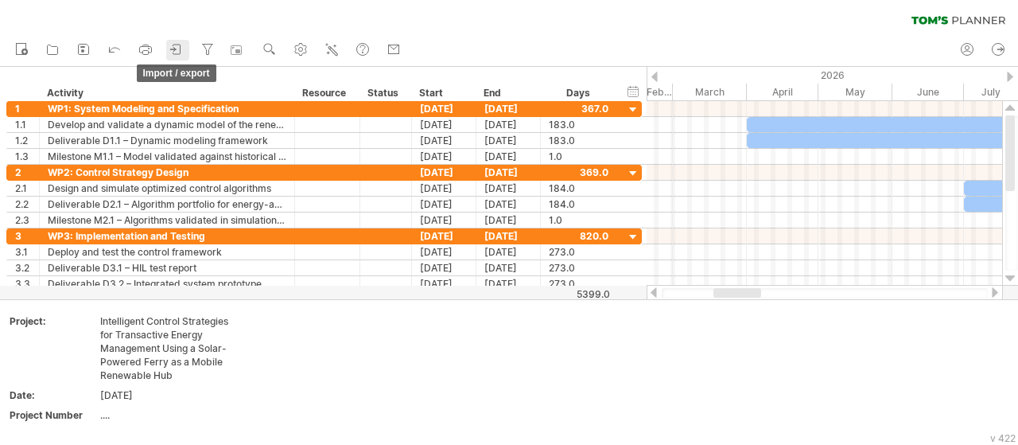
click at [177, 46] on icon at bounding box center [177, 49] width 16 height 16
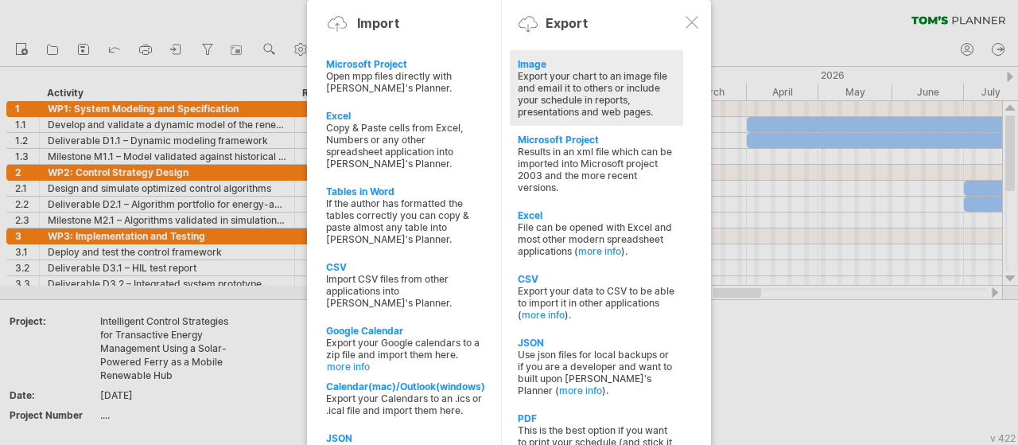
click at [591, 85] on div "Export your chart to an image file and email it to others or include your sched…" at bounding box center [596, 94] width 157 height 48
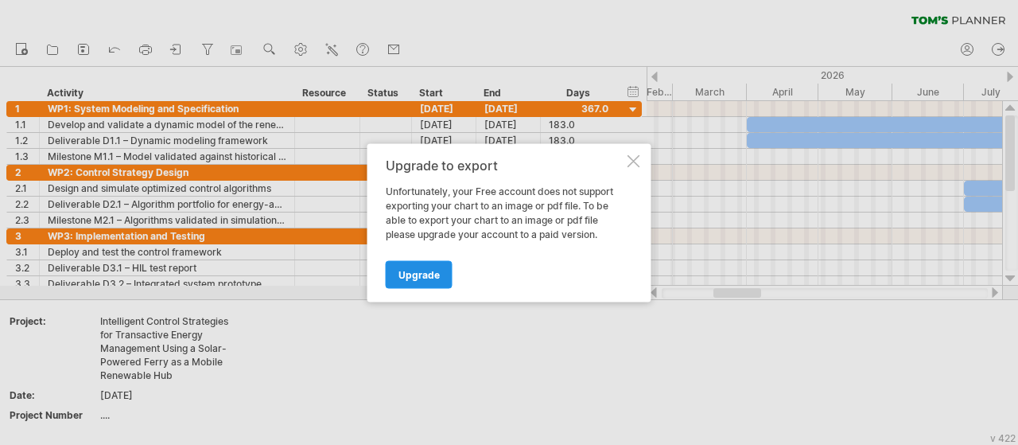
click at [442, 271] on link "Upgrade" at bounding box center [419, 274] width 67 height 28
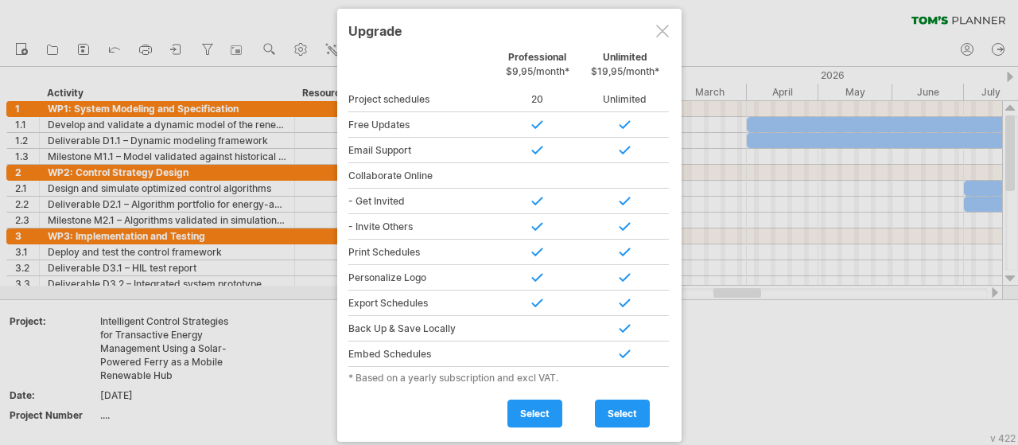
click at [536, 411] on span "select" at bounding box center [534, 413] width 29 height 12
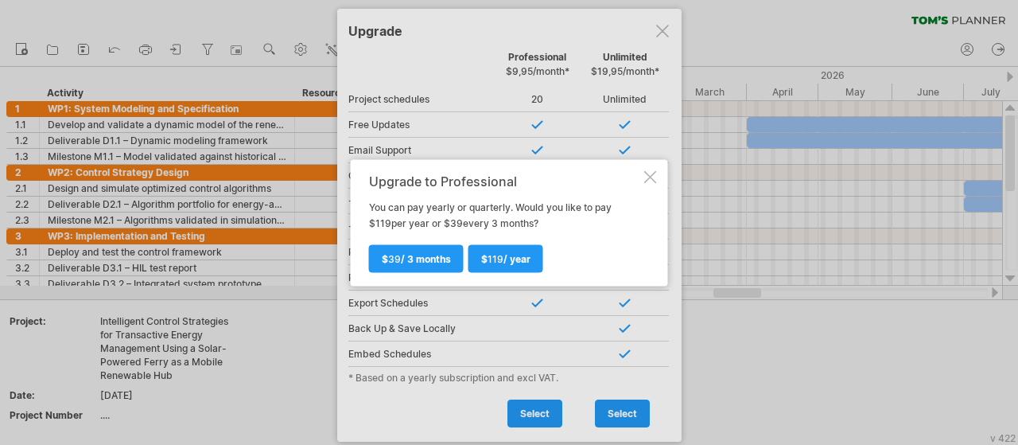
click at [651, 173] on div at bounding box center [650, 176] width 13 height 13
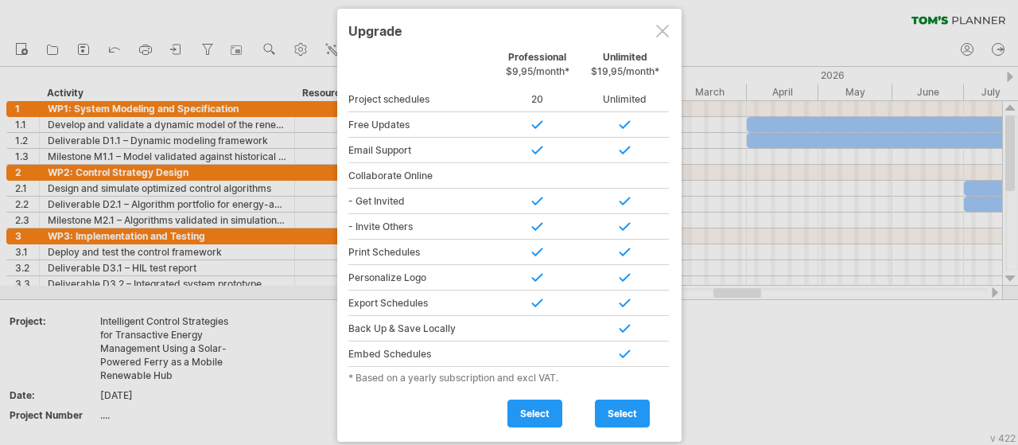
click at [663, 31] on div at bounding box center [662, 31] width 13 height 13
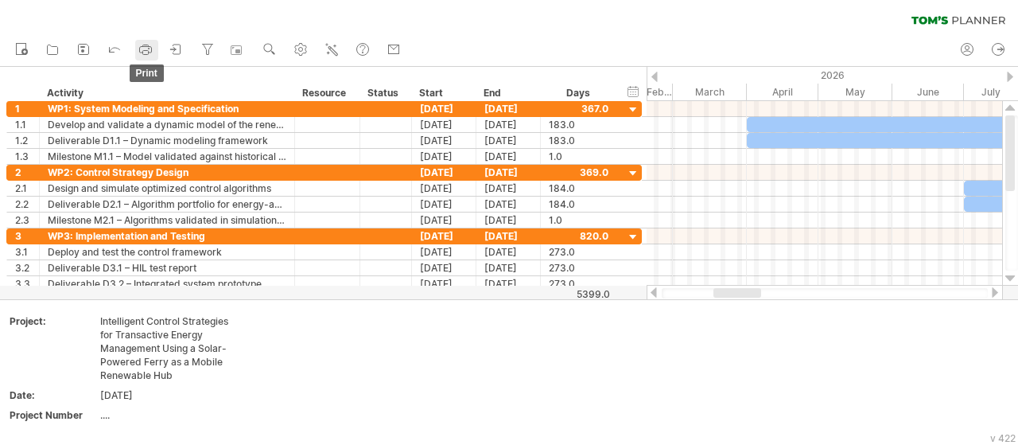
click at [153, 52] on icon at bounding box center [146, 49] width 16 height 16
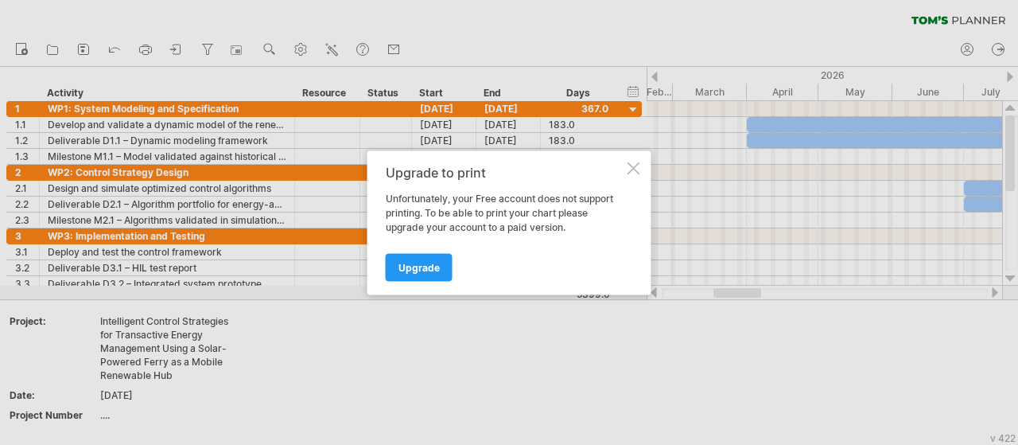
click at [631, 168] on div at bounding box center [634, 167] width 13 height 13
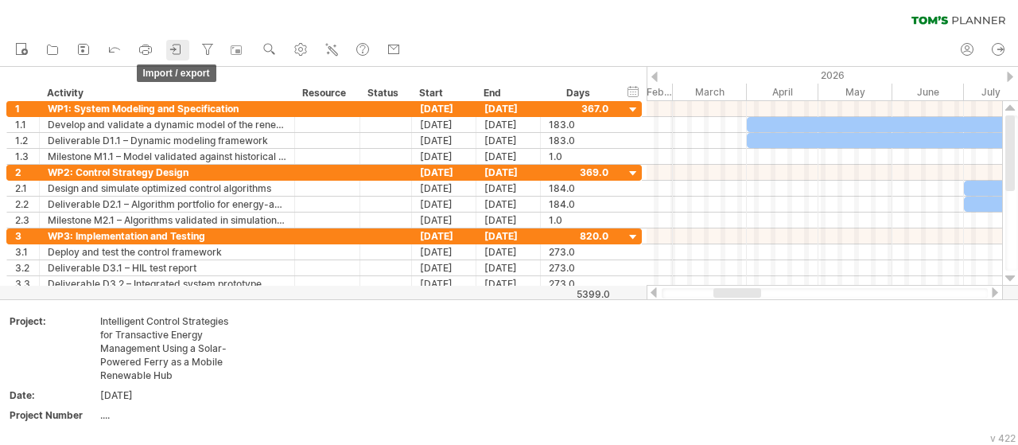
click at [185, 48] on icon at bounding box center [177, 49] width 16 height 16
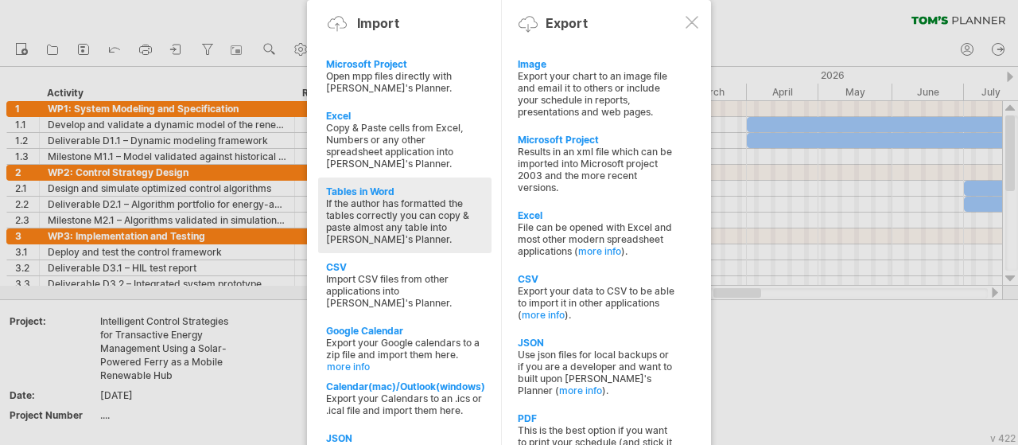
click at [402, 197] on div "If the author has formatted the tables correctly you can copy & paste almost an…" at bounding box center [404, 221] width 157 height 48
type textarea "**********"
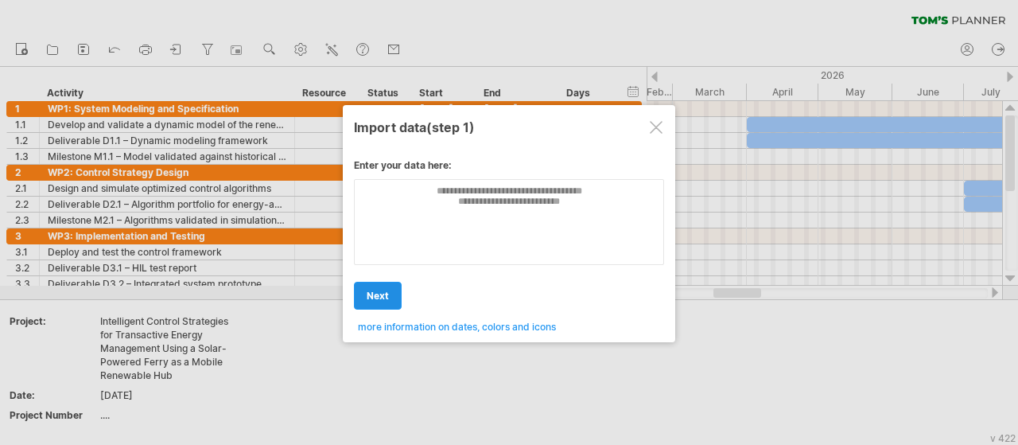
click at [380, 293] on span "next" at bounding box center [378, 296] width 22 height 12
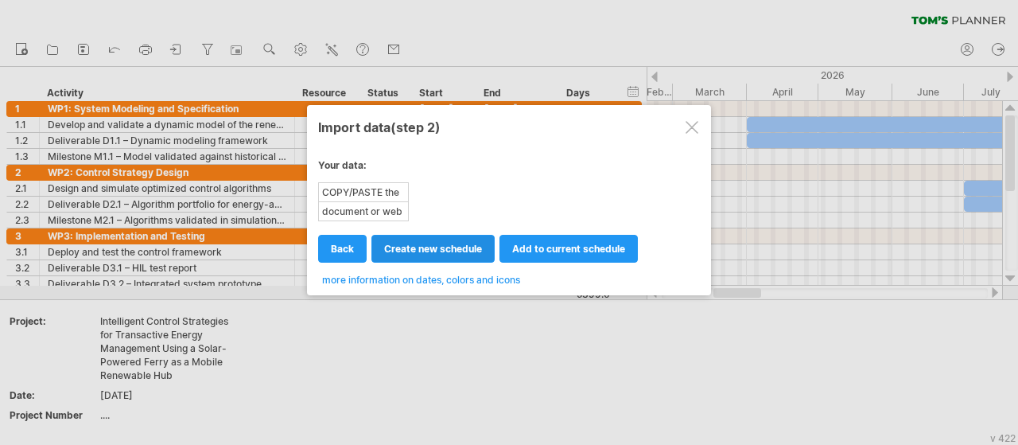
click at [432, 239] on link "create new schedule" at bounding box center [432, 249] width 123 height 28
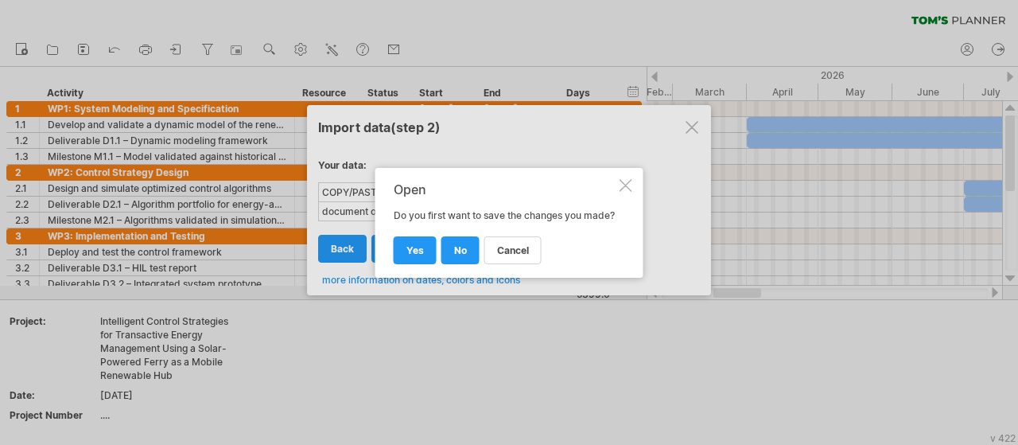
click at [624, 182] on div at bounding box center [626, 185] width 13 height 13
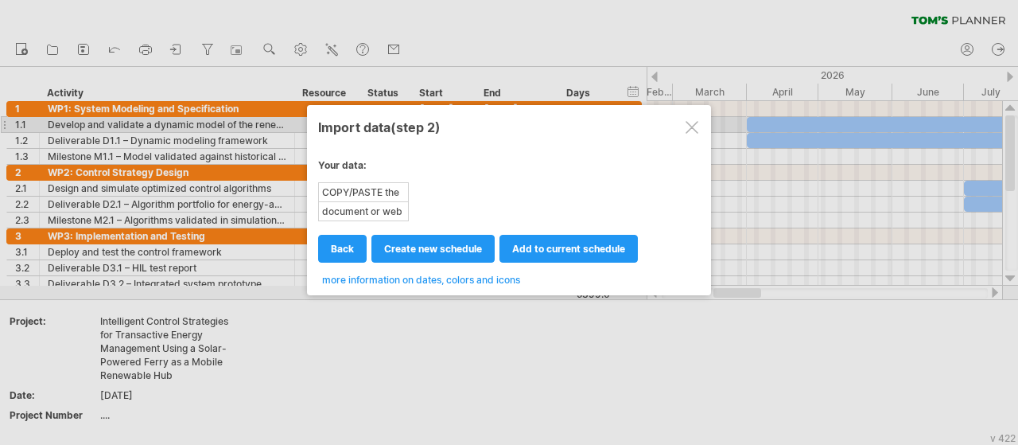
click at [690, 123] on div at bounding box center [692, 127] width 13 height 13
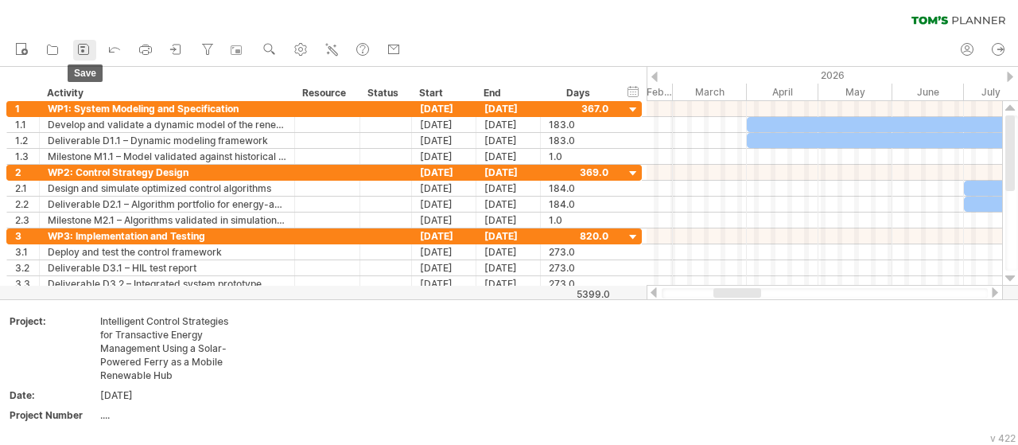
click at [87, 41] on link "save" at bounding box center [84, 50] width 23 height 21
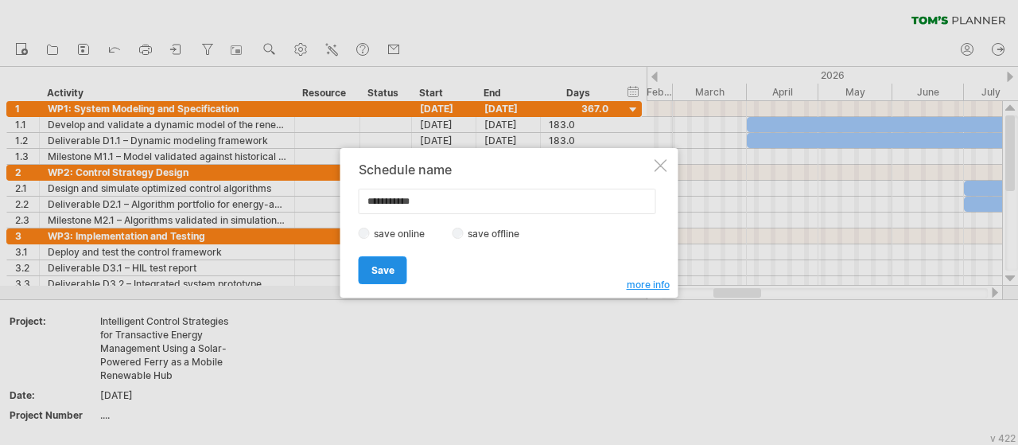
click at [387, 272] on span "Save" at bounding box center [382, 270] width 23 height 12
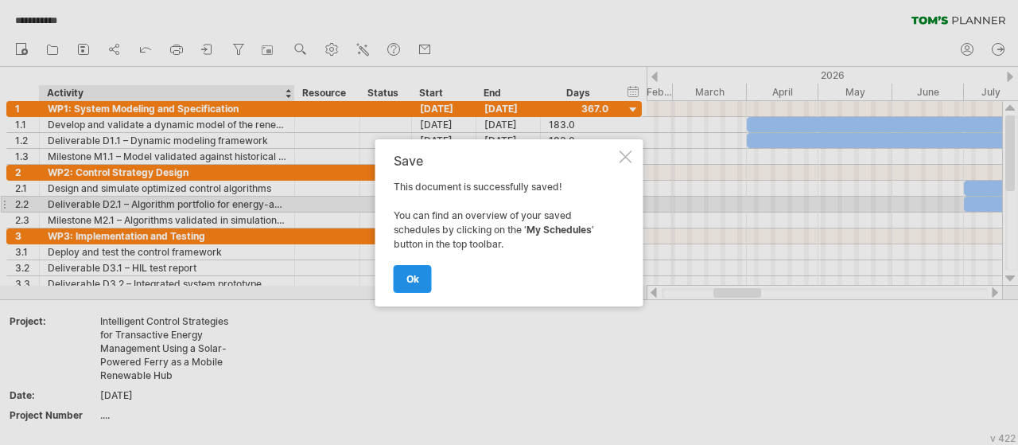
click at [413, 273] on span "ok" at bounding box center [412, 279] width 13 height 12
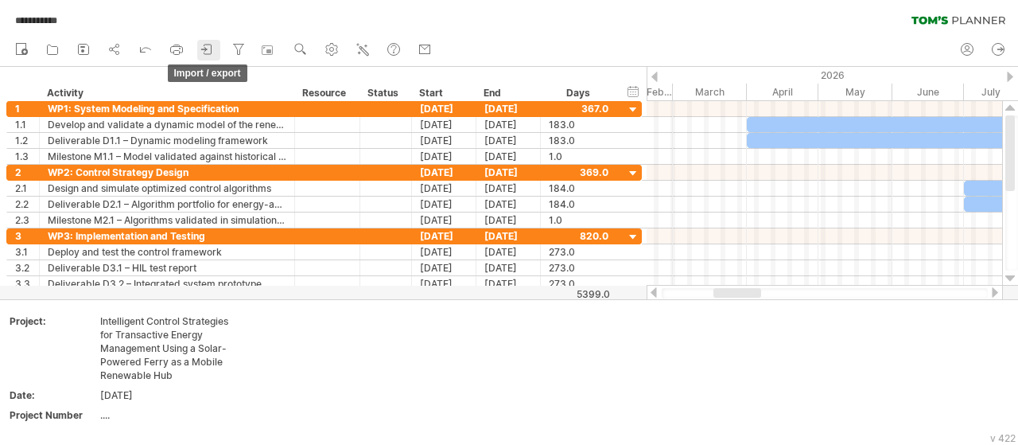
click at [205, 51] on icon at bounding box center [208, 49] width 16 height 16
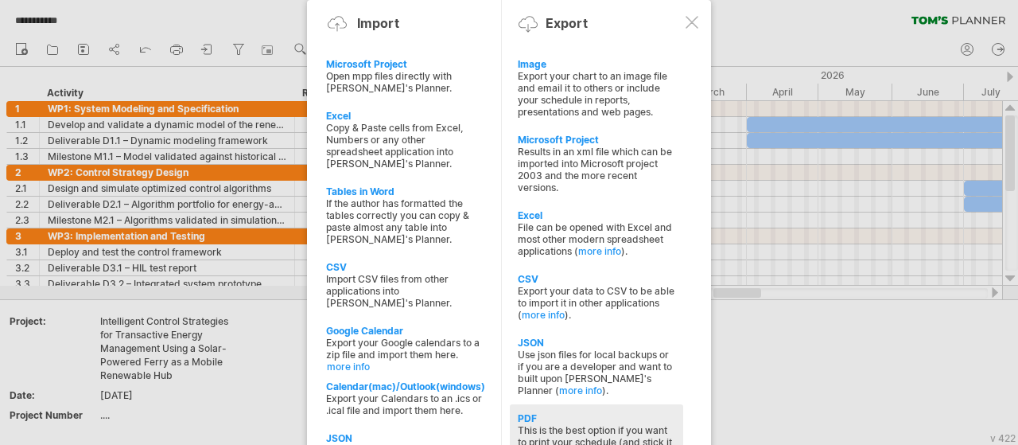
click at [599, 424] on div "This is the best option if you want to print your schedule (and stick it up the…" at bounding box center [596, 442] width 157 height 36
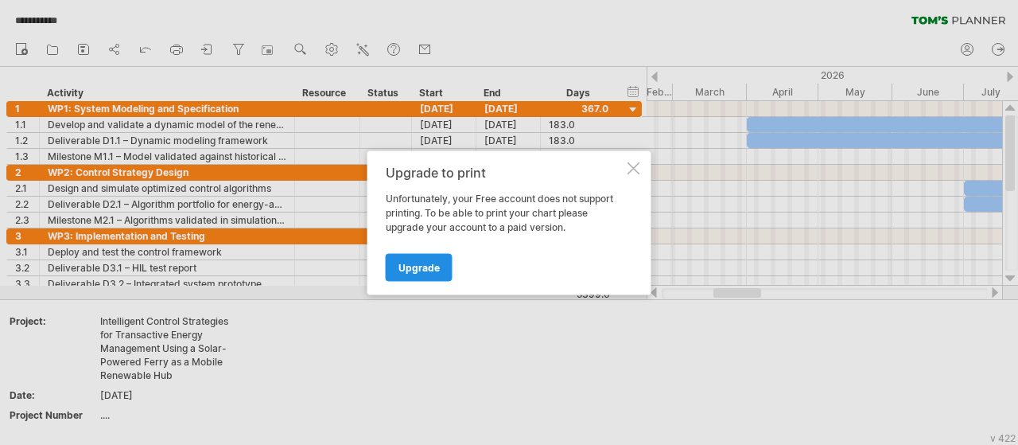
click at [410, 266] on span "Upgrade" at bounding box center [418, 267] width 41 height 12
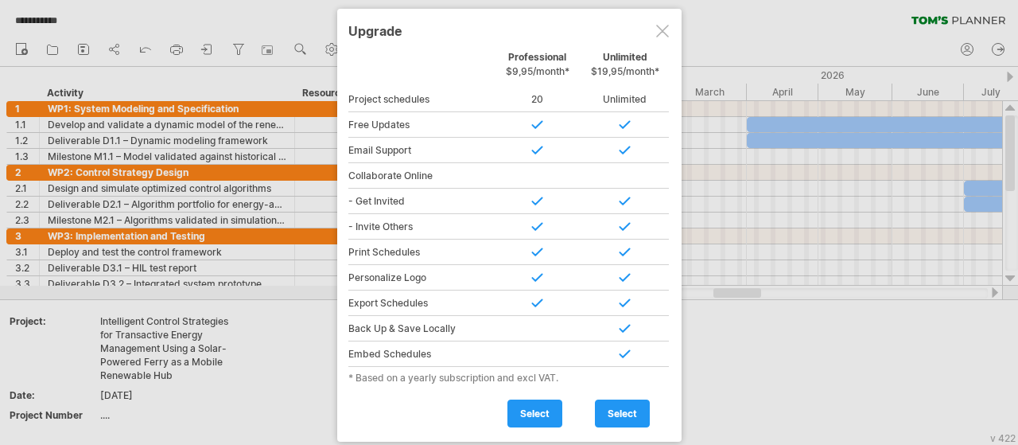
click at [663, 27] on div at bounding box center [662, 31] width 13 height 13
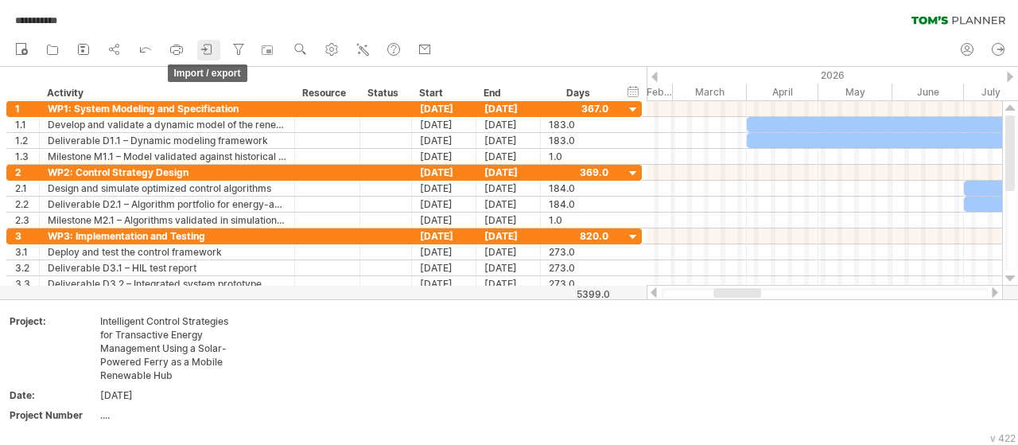
click at [205, 41] on icon at bounding box center [208, 49] width 16 height 16
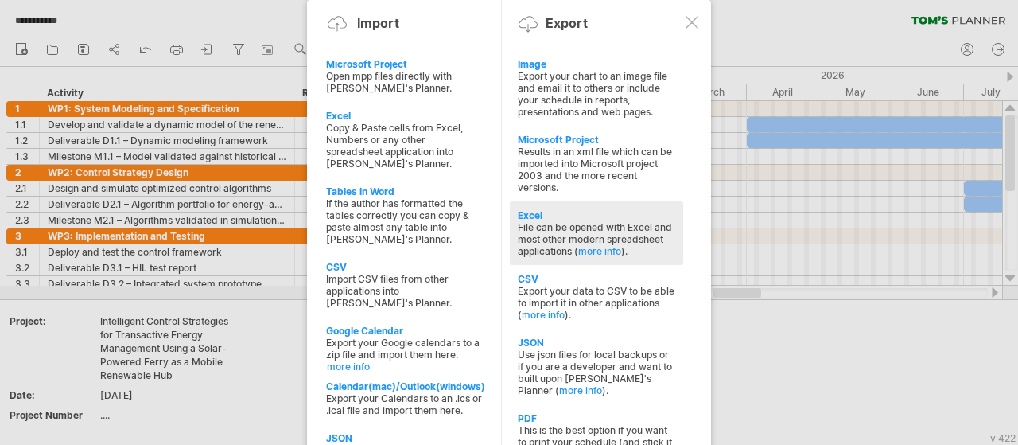
click at [548, 227] on div "File can be opened with Excel and most other modern spreadsheet applications ( …" at bounding box center [596, 239] width 157 height 36
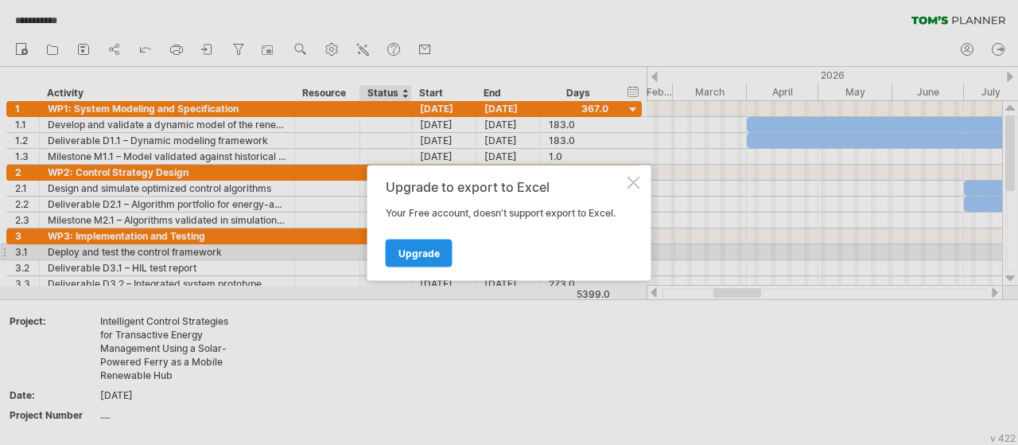
click at [406, 247] on span "Upgrade" at bounding box center [418, 253] width 41 height 12
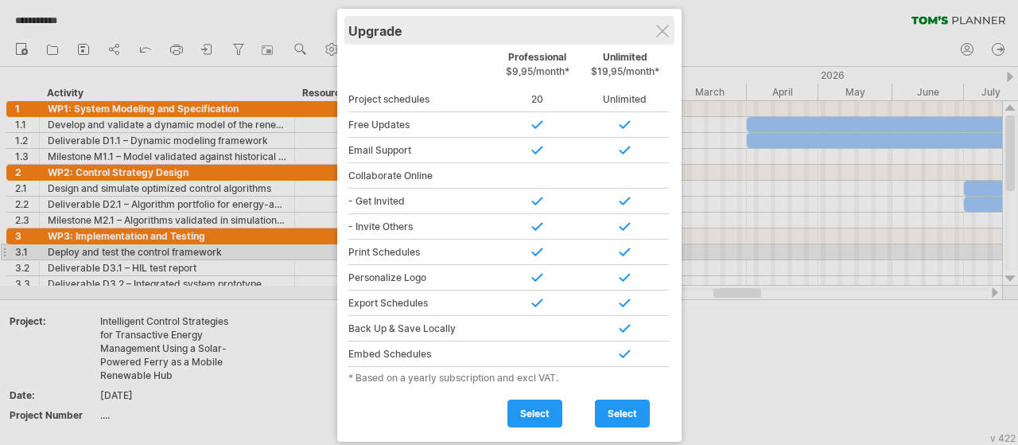
click at [647, 22] on div "Upgrade" at bounding box center [509, 30] width 322 height 29
click at [665, 41] on div "Upgrade" at bounding box center [509, 31] width 322 height 29
click at [647, 25] on div "Upgrade" at bounding box center [509, 31] width 322 height 29
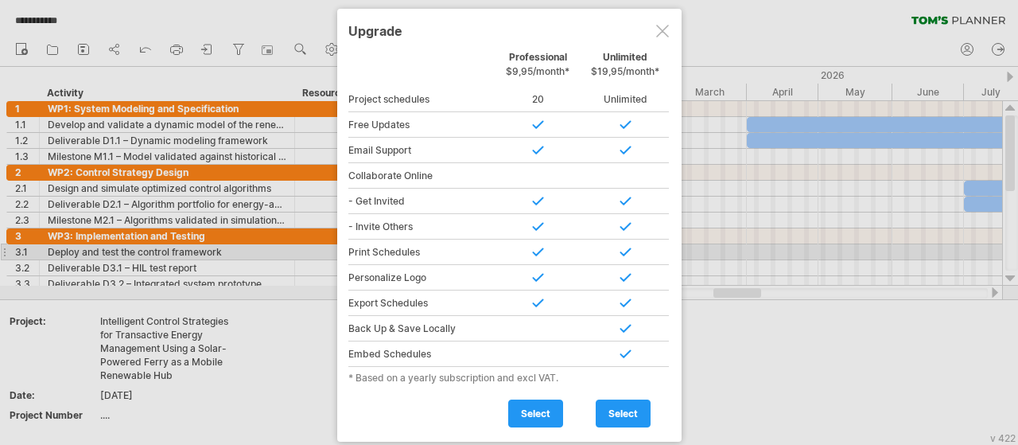
click at [664, 26] on div at bounding box center [662, 31] width 13 height 13
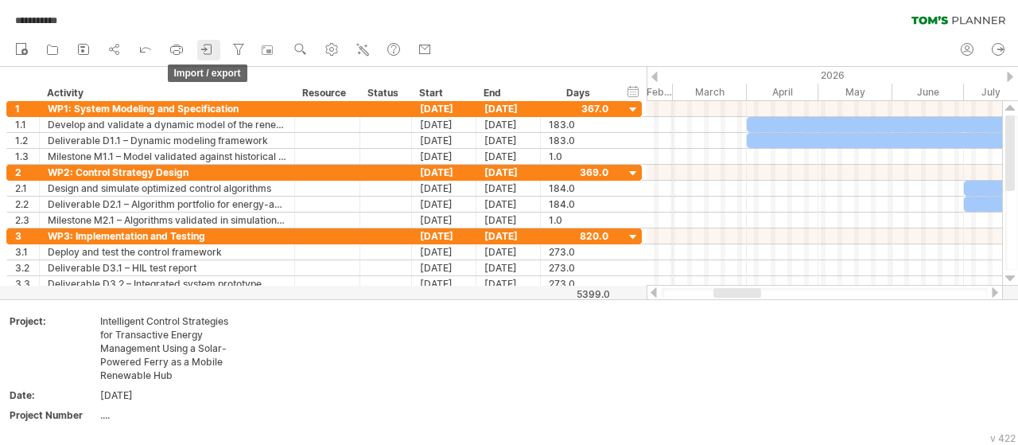
click at [202, 49] on icon at bounding box center [208, 49] width 16 height 16
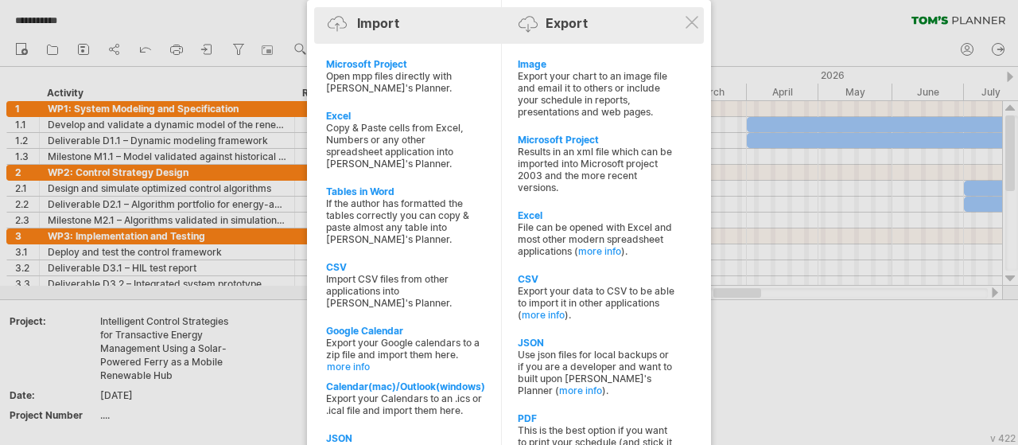
click at [690, 30] on div "Import Export Microsoft Project Open mpp files directly with [PERSON_NAME]'s Pl…" at bounding box center [509, 263] width 404 height 527
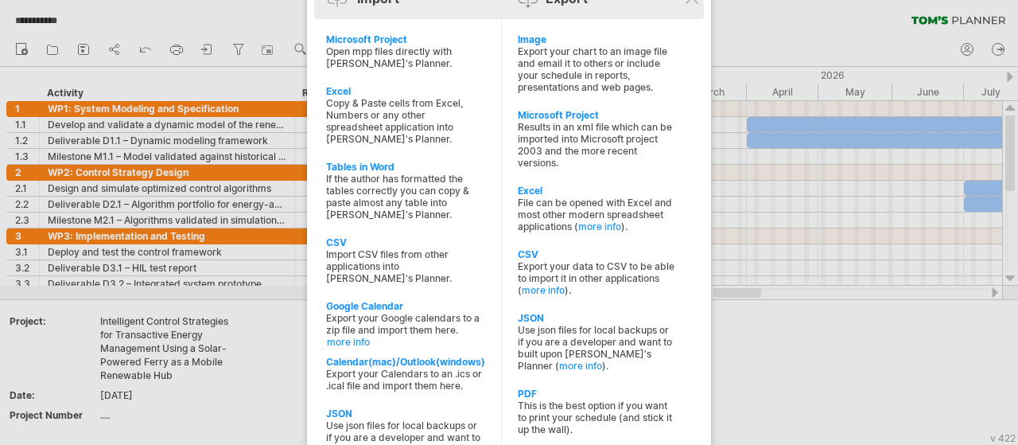
click at [687, 7] on div "Import Export" at bounding box center [509, 2] width 382 height 24
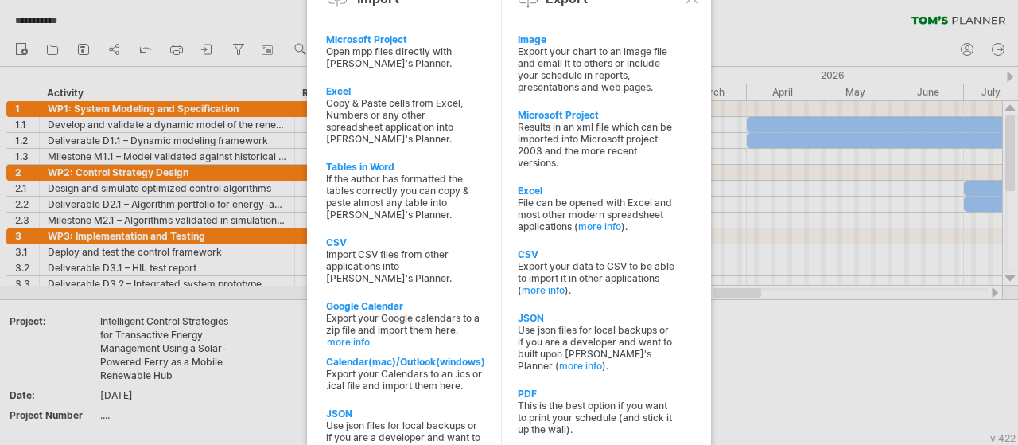
click at [849, 386] on div at bounding box center [509, 222] width 1018 height 445
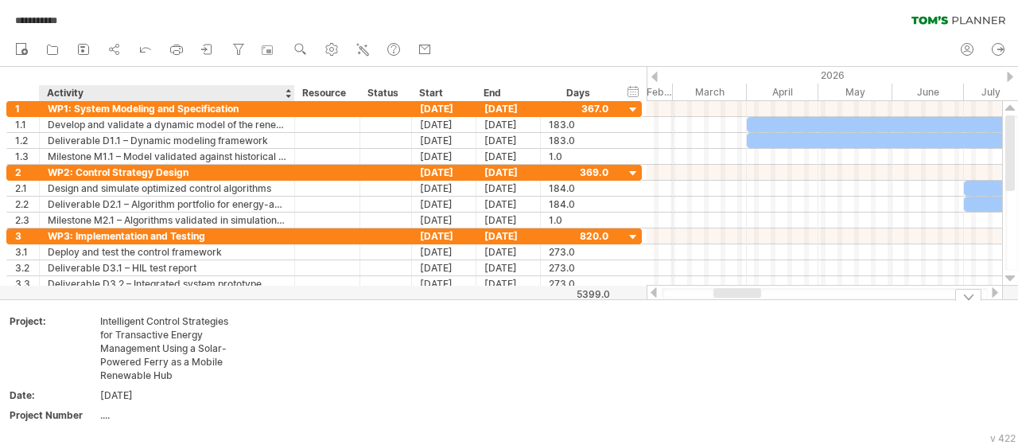
drag, startPoint x: 192, startPoint y: 296, endPoint x: 194, endPoint y: 318, distance: 22.3
click at [194, 318] on div "**********" at bounding box center [509, 222] width 1018 height 445
click at [288, 94] on div at bounding box center [288, 93] width 6 height 16
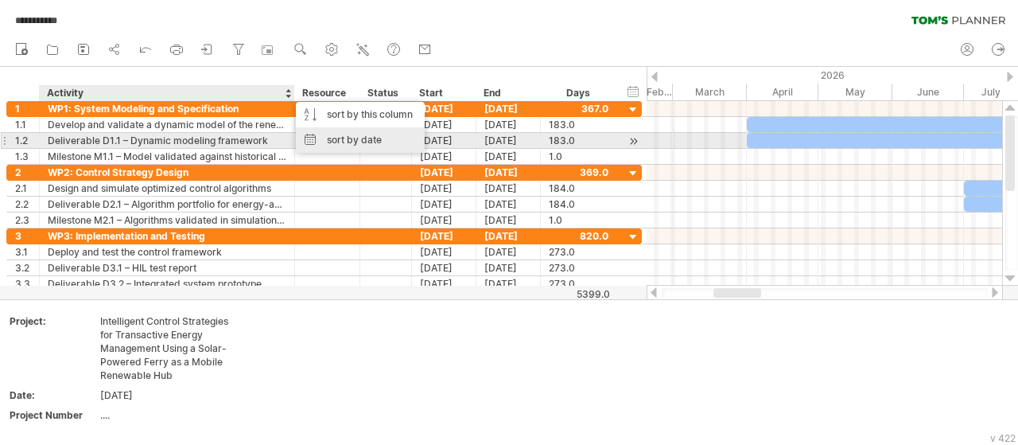
click at [314, 140] on div "sort by date" at bounding box center [360, 139] width 129 height 25
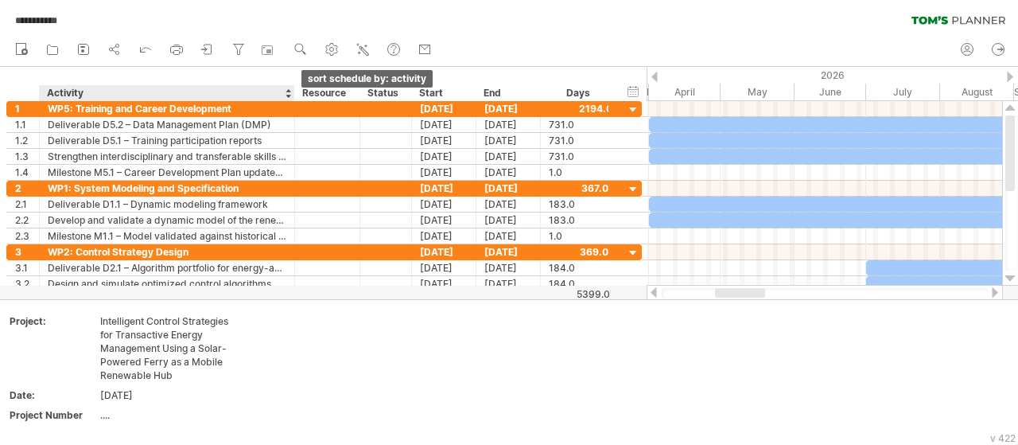
click at [290, 94] on div at bounding box center [288, 93] width 6 height 16
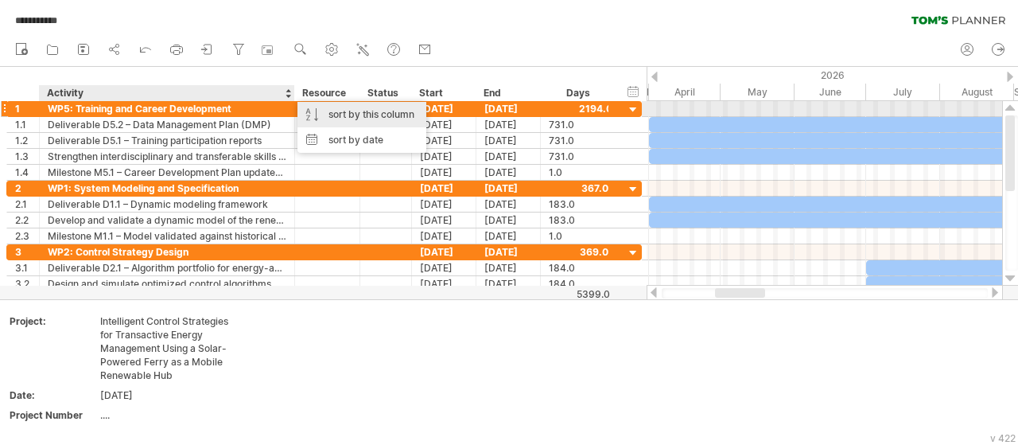
click at [307, 113] on div "sort by this column" at bounding box center [361, 114] width 129 height 25
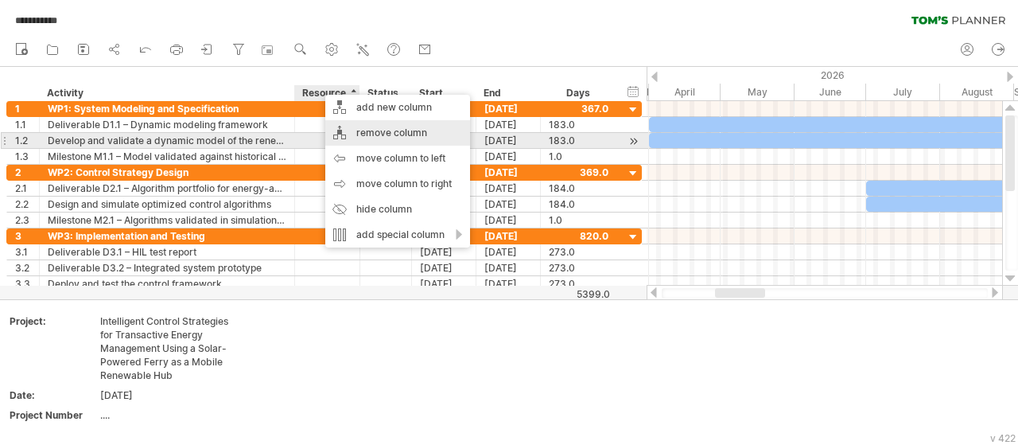
click at [364, 132] on div "remove column" at bounding box center [397, 132] width 145 height 25
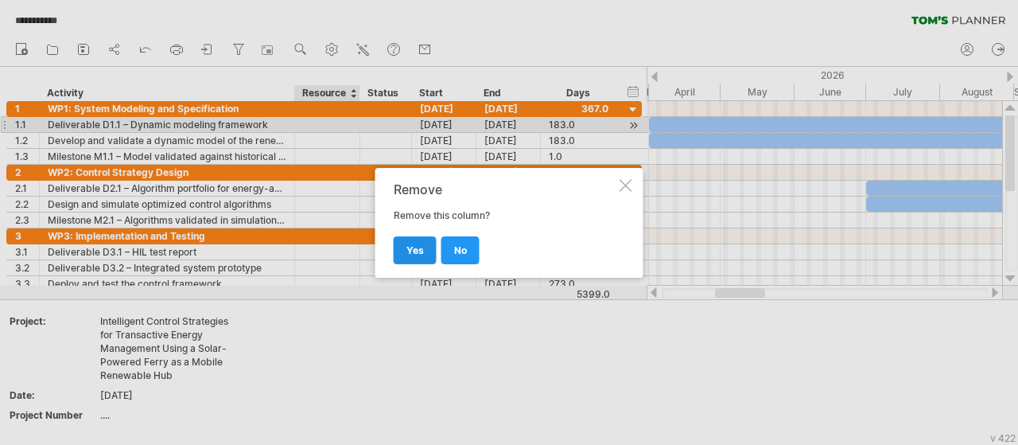
click at [404, 246] on link "yes" at bounding box center [415, 250] width 43 height 28
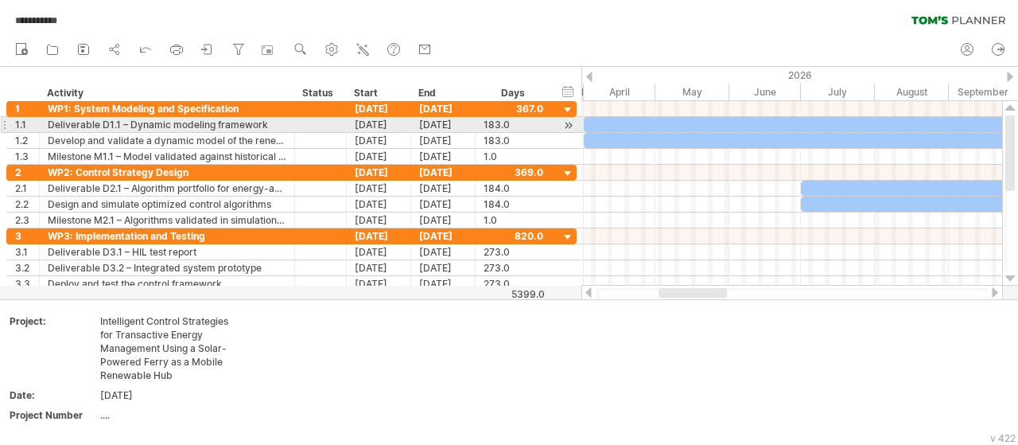
drag, startPoint x: 582, startPoint y: 81, endPoint x: 583, endPoint y: 119, distance: 37.4
click at [583, 119] on div "**********" at bounding box center [509, 222] width 1018 height 445
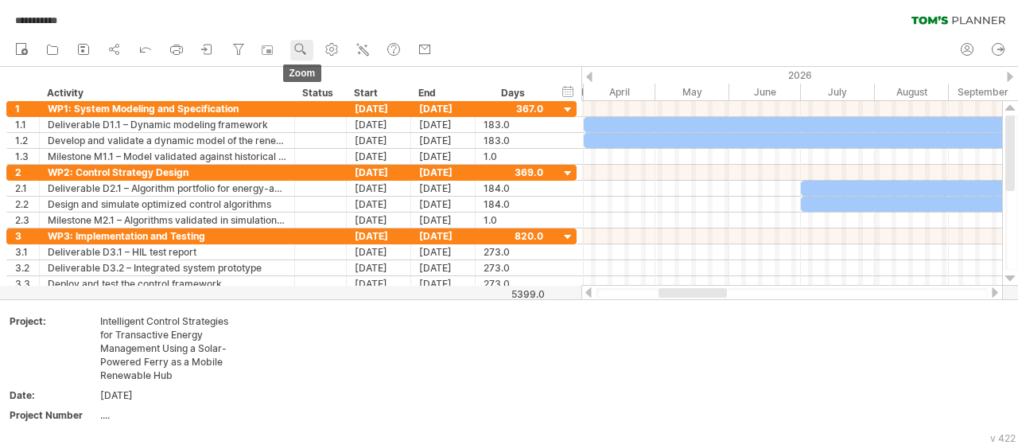
click at [309, 50] on use at bounding box center [301, 49] width 16 height 16
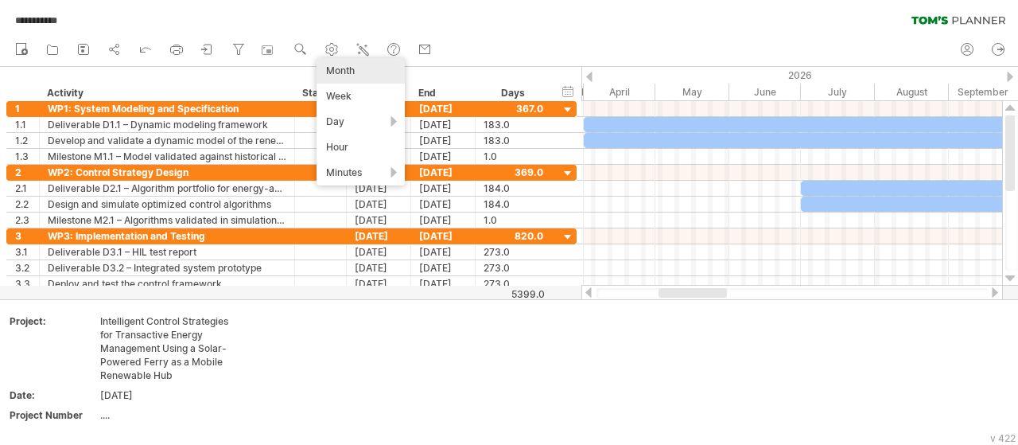
click at [360, 69] on div "Month" at bounding box center [361, 70] width 88 height 25
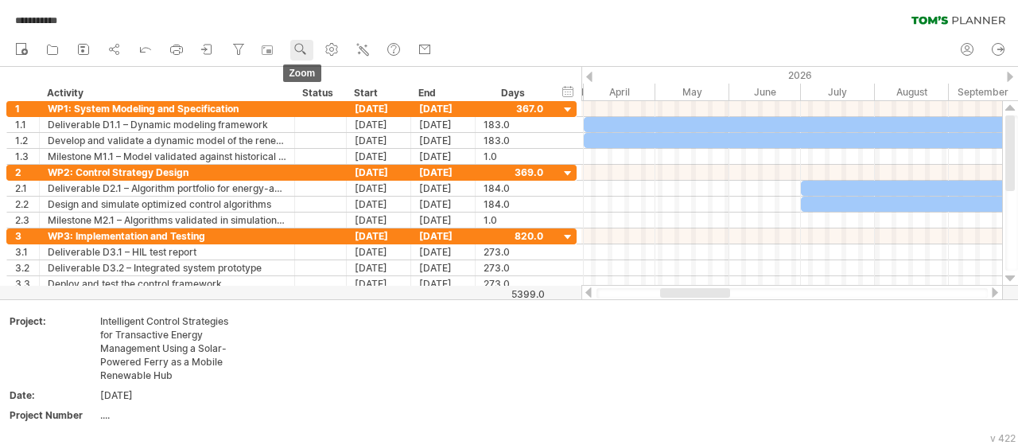
click at [301, 53] on use at bounding box center [301, 49] width 16 height 16
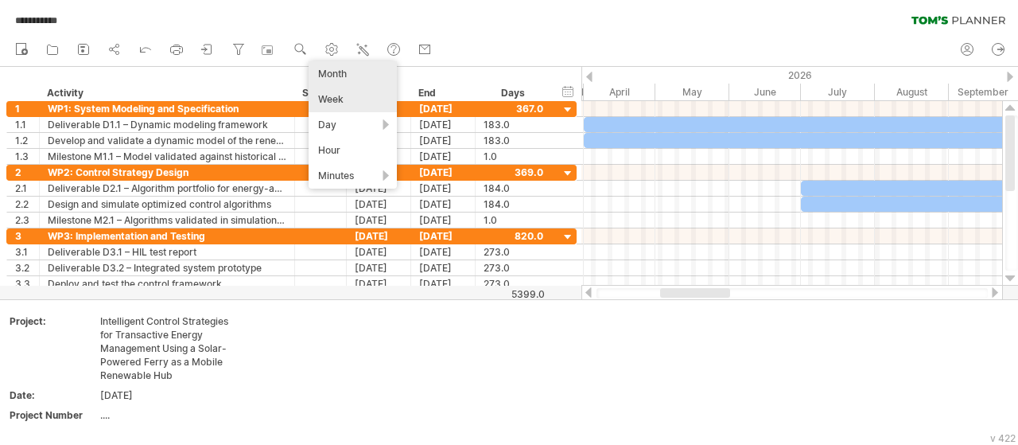
click at [360, 95] on div "Week" at bounding box center [353, 99] width 88 height 25
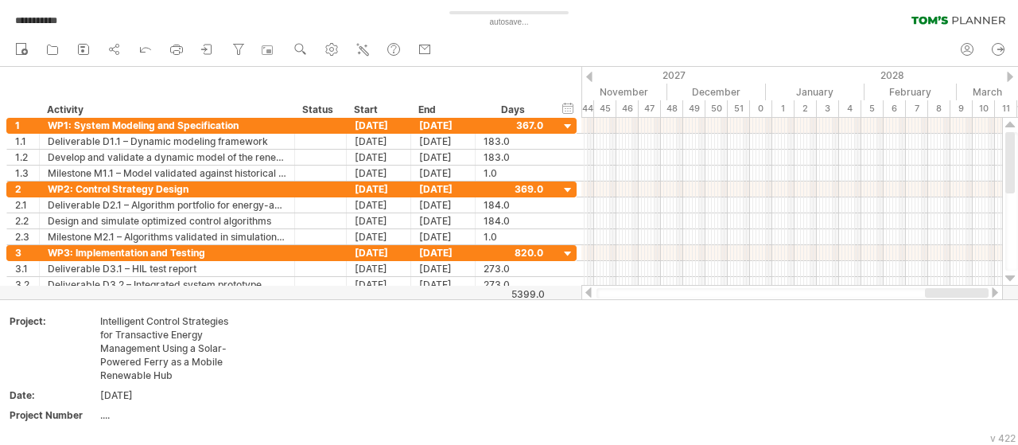
drag, startPoint x: 707, startPoint y: 296, endPoint x: 1004, endPoint y: 298, distance: 296.7
click at [1004, 298] on div "**********" at bounding box center [509, 222] width 1018 height 445
